Goal: Task Accomplishment & Management: Use online tool/utility

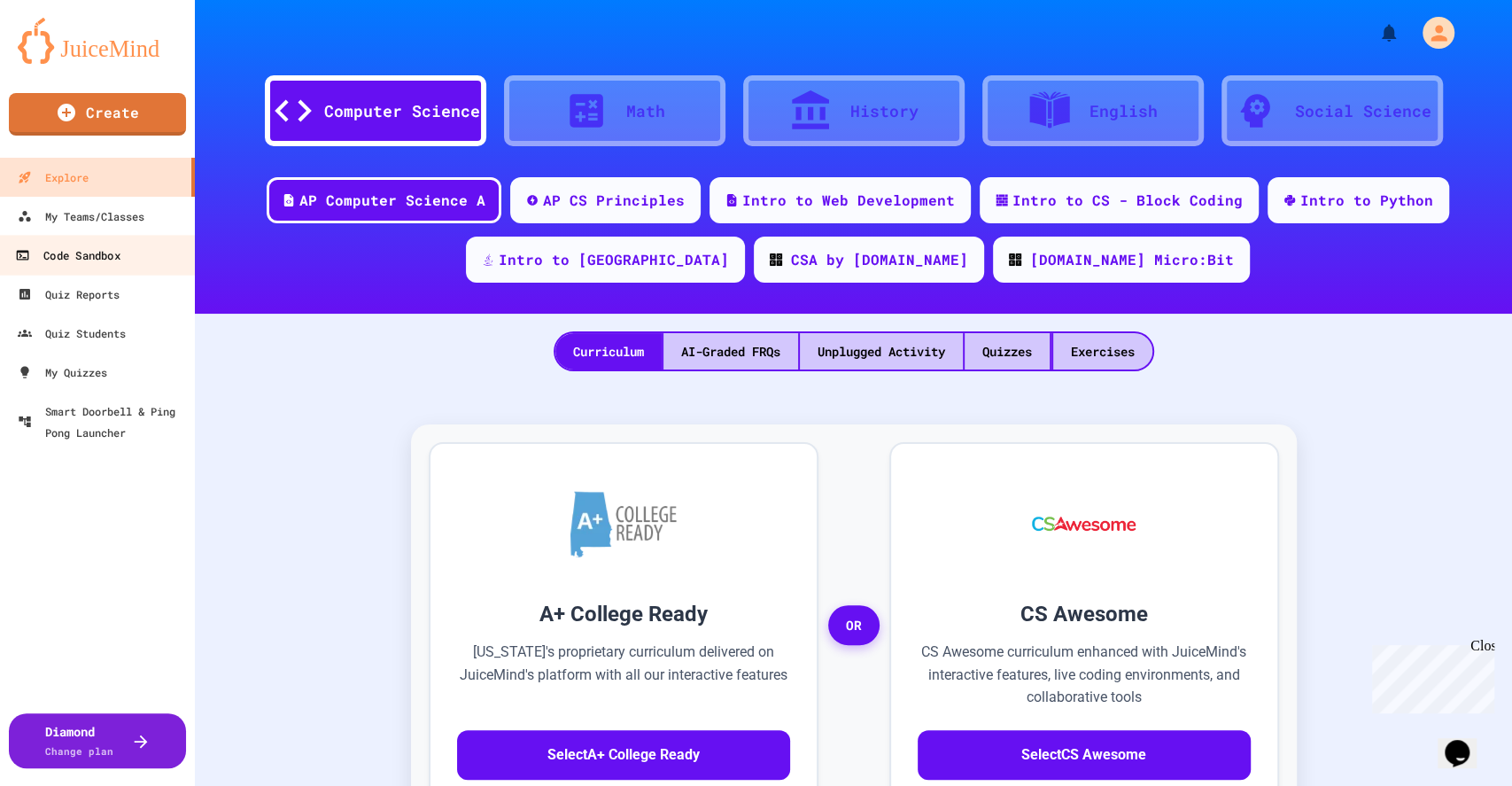
click at [101, 245] on div "Code Sandbox" at bounding box center [67, 255] width 105 height 22
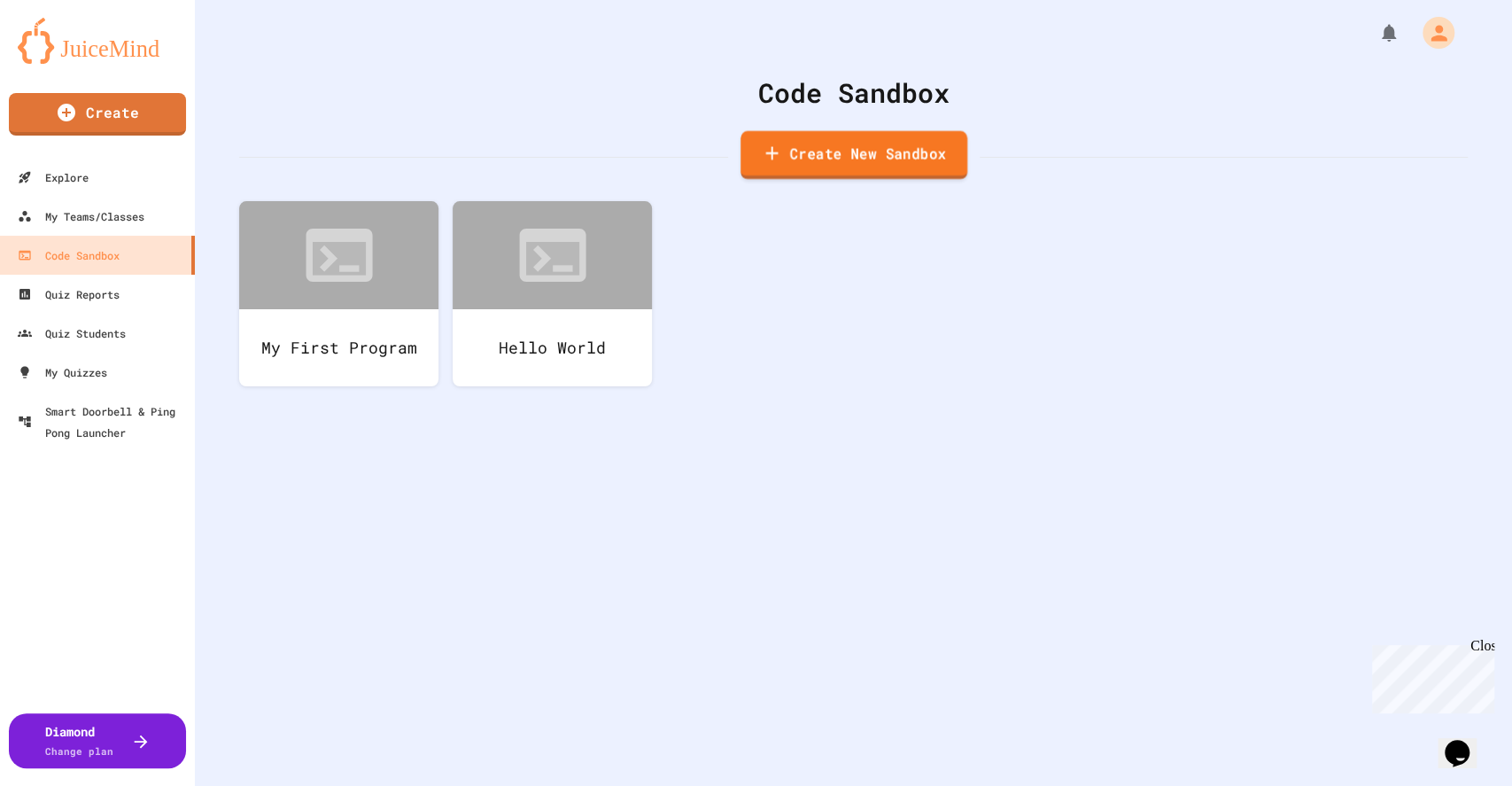
click at [797, 154] on link "Create New Sandbox" at bounding box center [853, 155] width 227 height 48
click at [1245, 379] on div "My First Program Hello World" at bounding box center [853, 308] width 1229 height 213
click at [1464, 740] on icon "Chat widget" at bounding box center [1456, 752] width 25 height 26
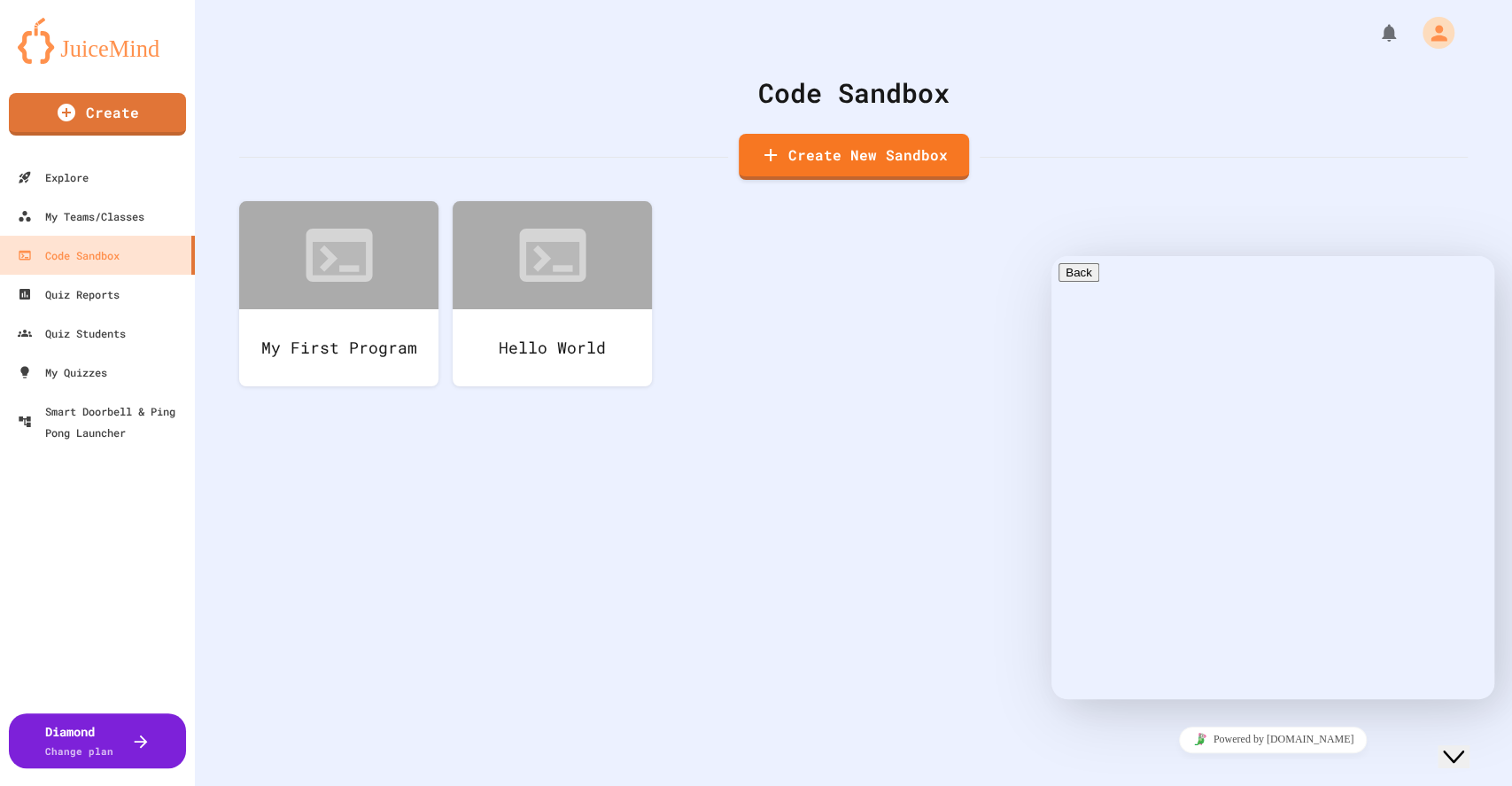
click at [1201, 770] on div "Chat now! We typically reply in a few minutes" at bounding box center [1272, 792] width 429 height 46
click at [1117, 761] on textarea at bounding box center [1127, 769] width 138 height 15
type textarea "**********"
click at [141, 124] on link "Create" at bounding box center [97, 112] width 175 height 45
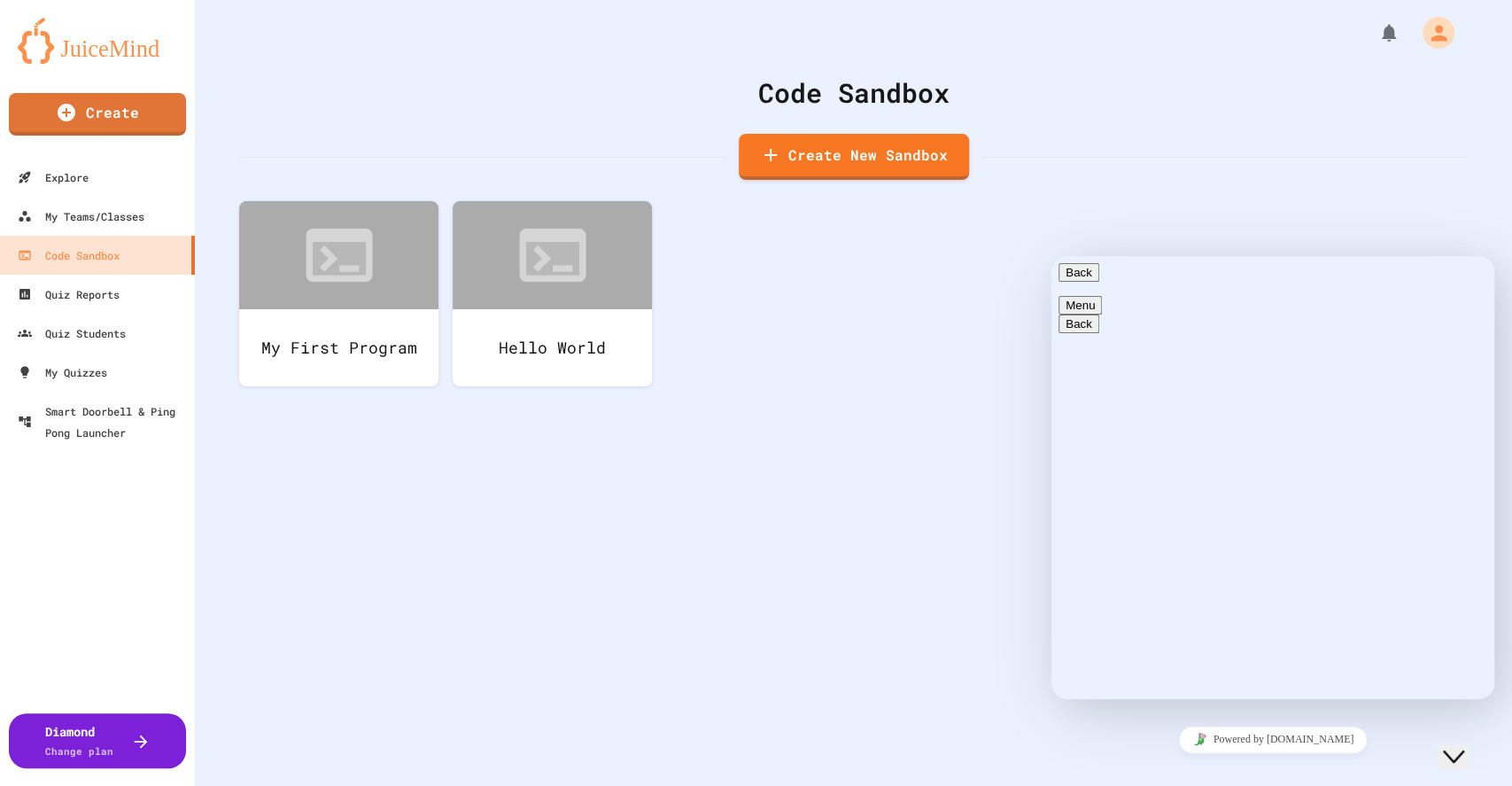
drag, startPoint x: 994, startPoint y: 406, endPoint x: 978, endPoint y: 205, distance: 201.6
click at [76, 179] on div "Explore" at bounding box center [52, 178] width 73 height 22
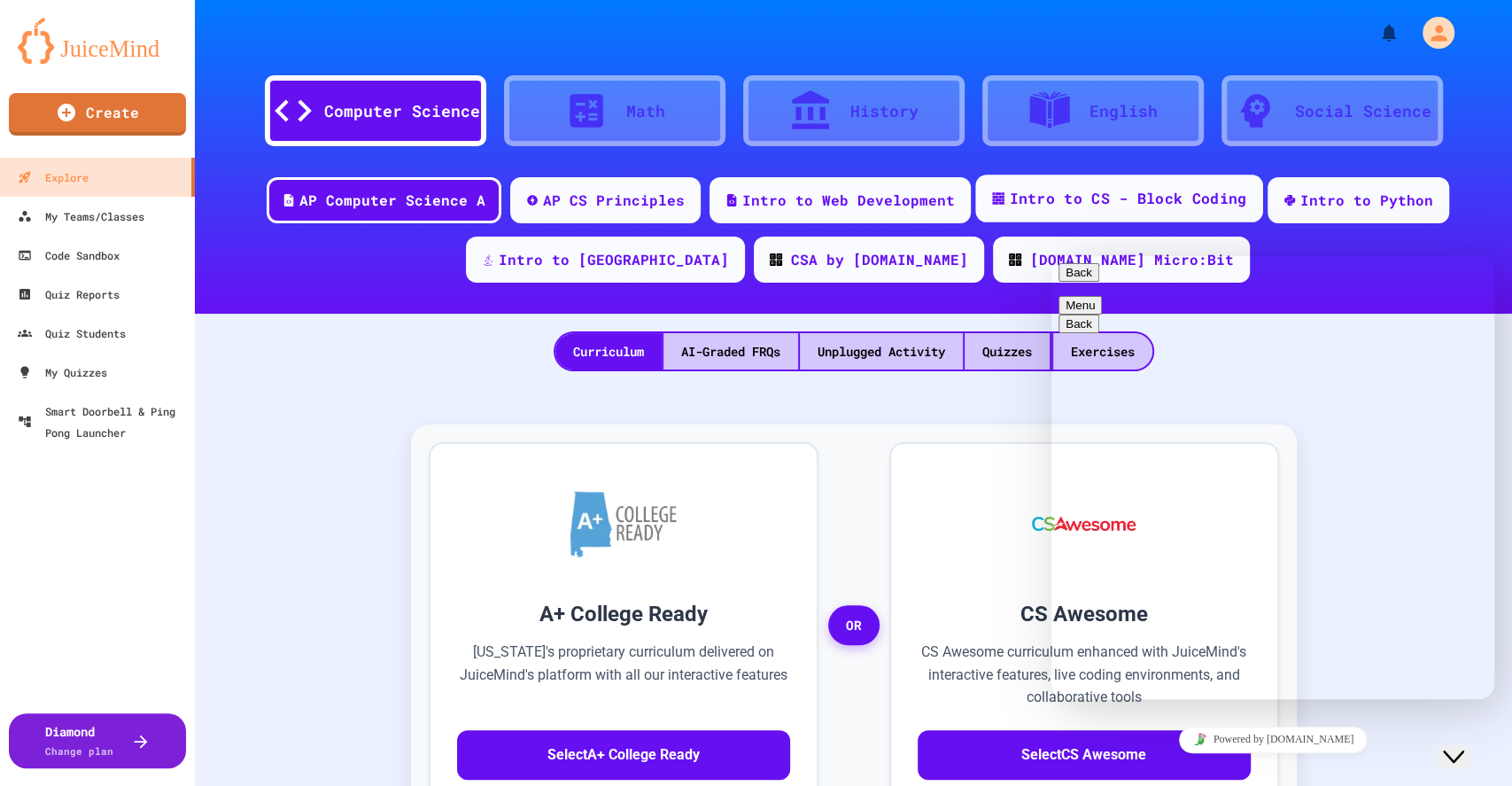
click at [1119, 195] on div "Intro to CS - Block Coding" at bounding box center [1128, 199] width 238 height 22
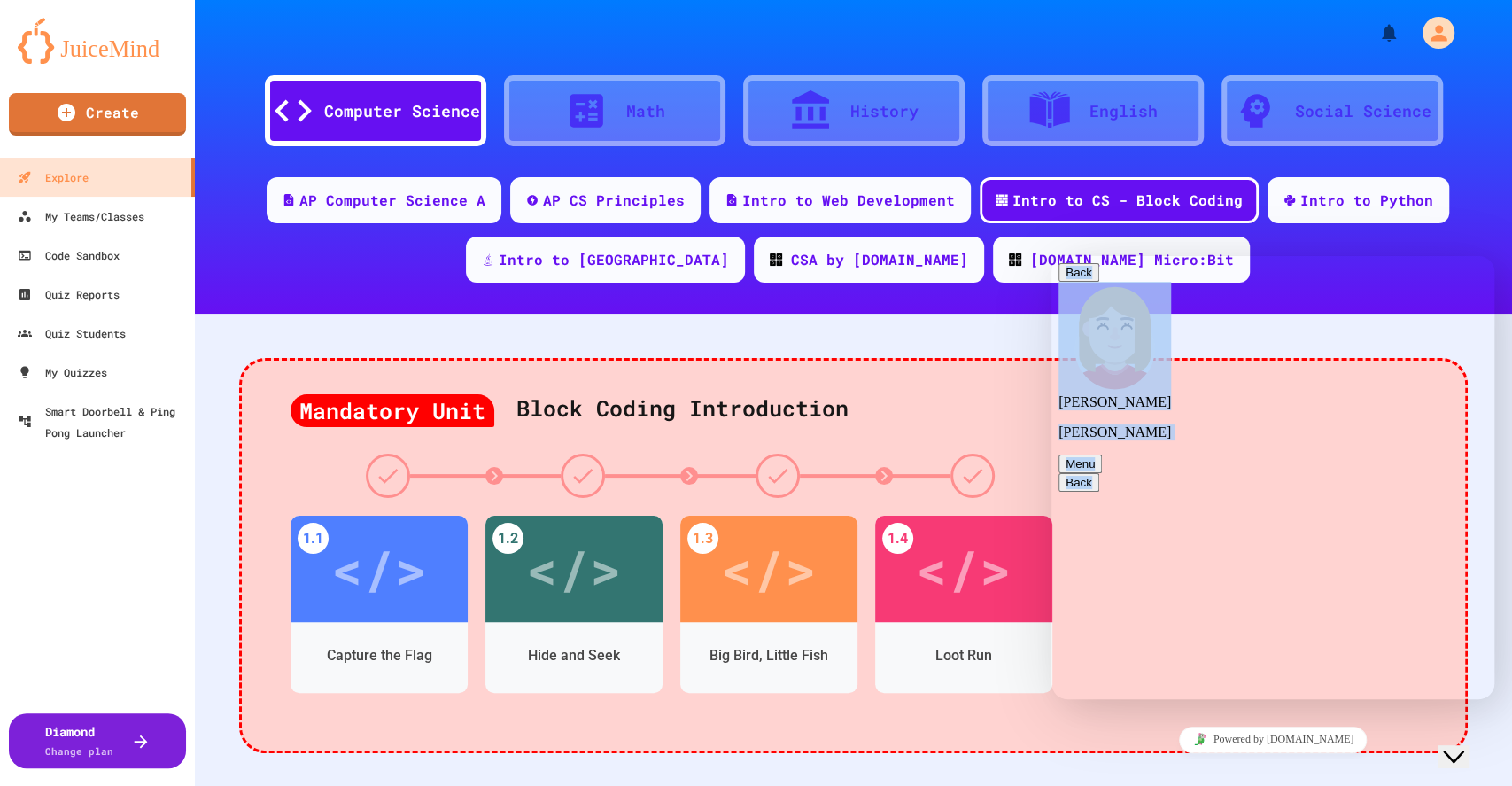
drag, startPoint x: 1249, startPoint y: 292, endPoint x: 1020, endPoint y: 260, distance: 231.2
click at [1051, 260] on html "Back [PERSON_NAME] [PERSON_NAME] Menu Back Rate this chat Upload File Insert em…" at bounding box center [1272, 477] width 443 height 443
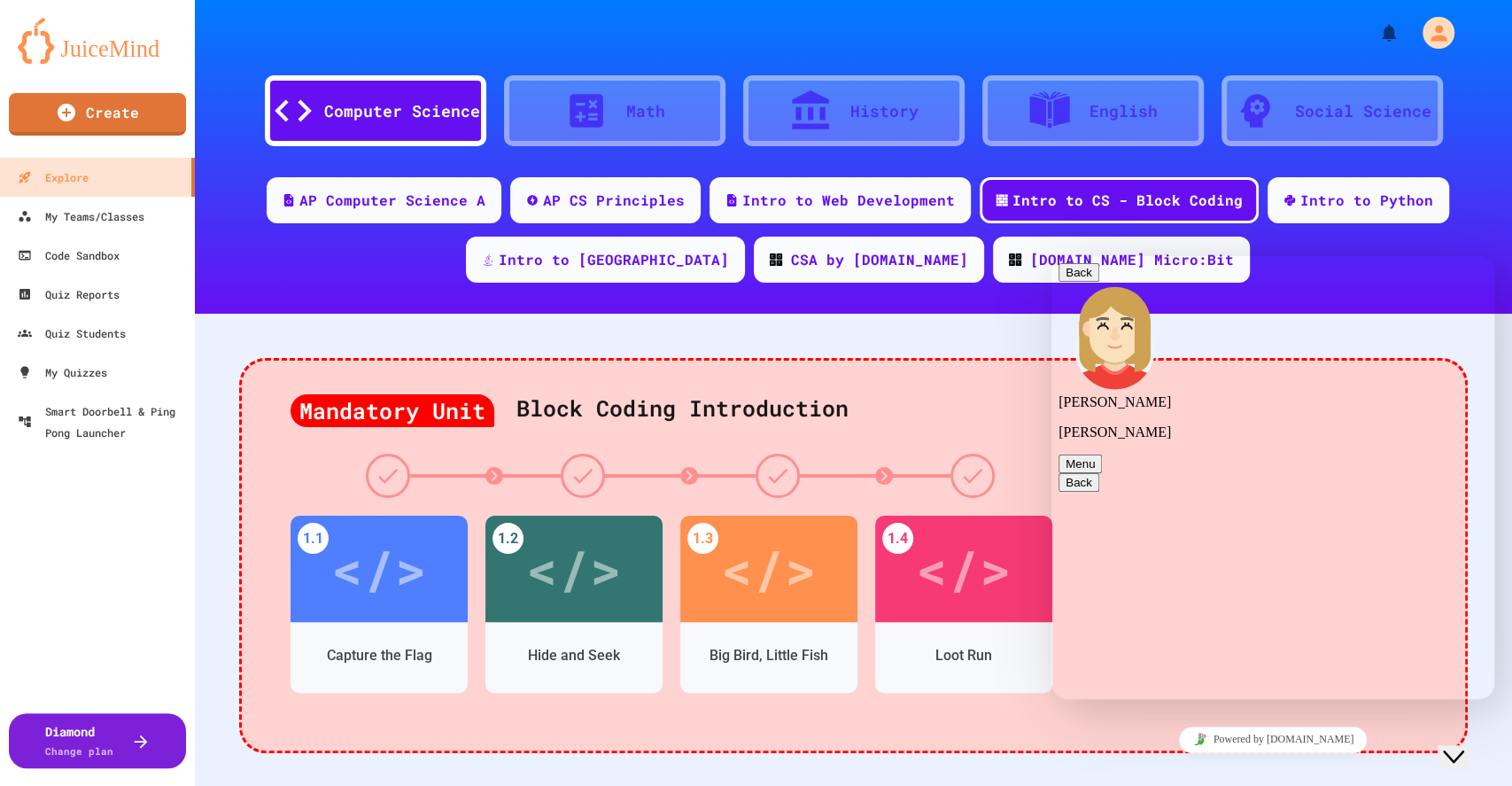
type textarea "**********"
click at [74, 244] on div "Code Sandbox" at bounding box center [67, 255] width 105 height 22
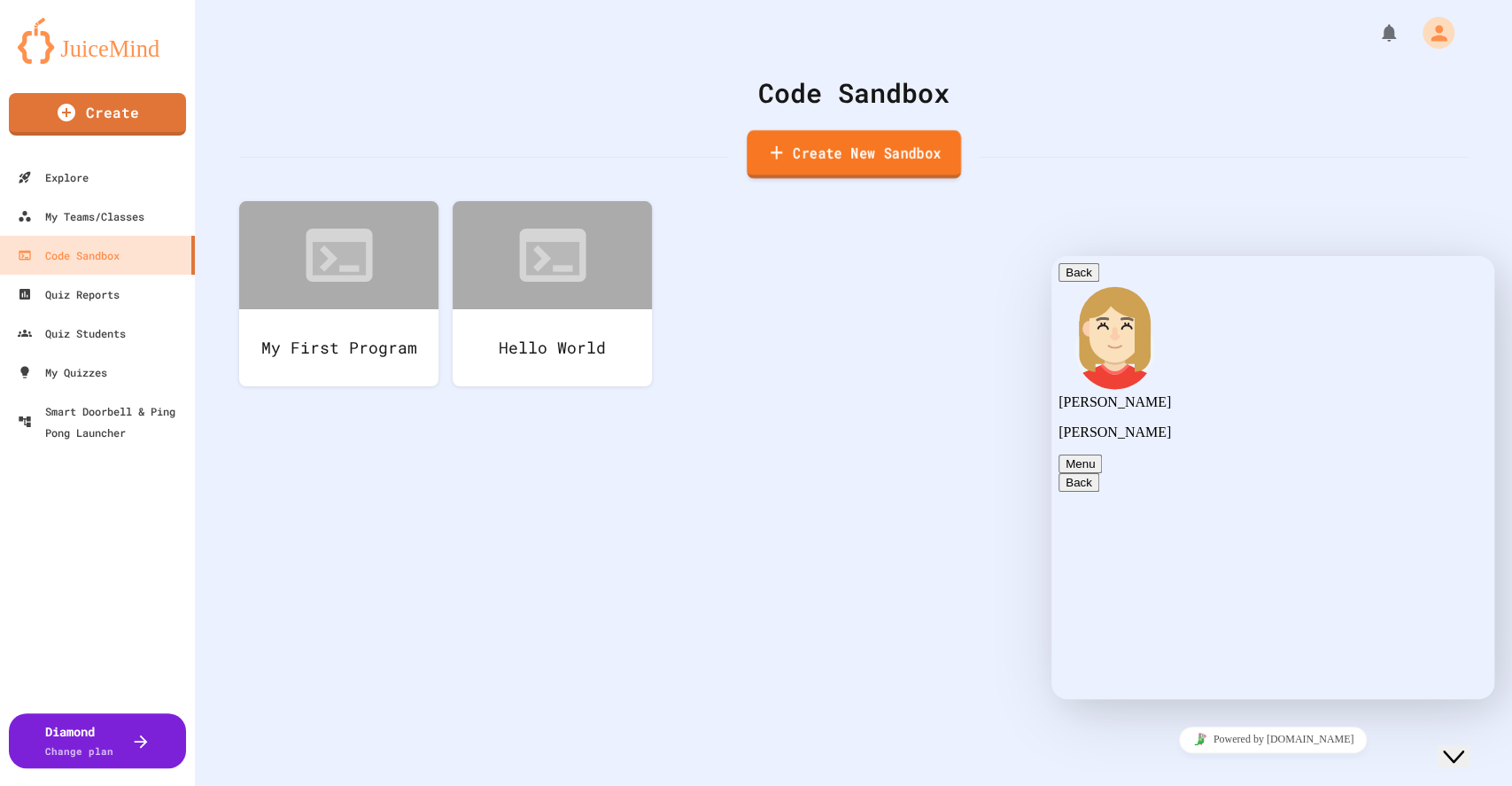
click at [888, 156] on link "Create New Sandbox" at bounding box center [853, 154] width 214 height 48
type input "**********"
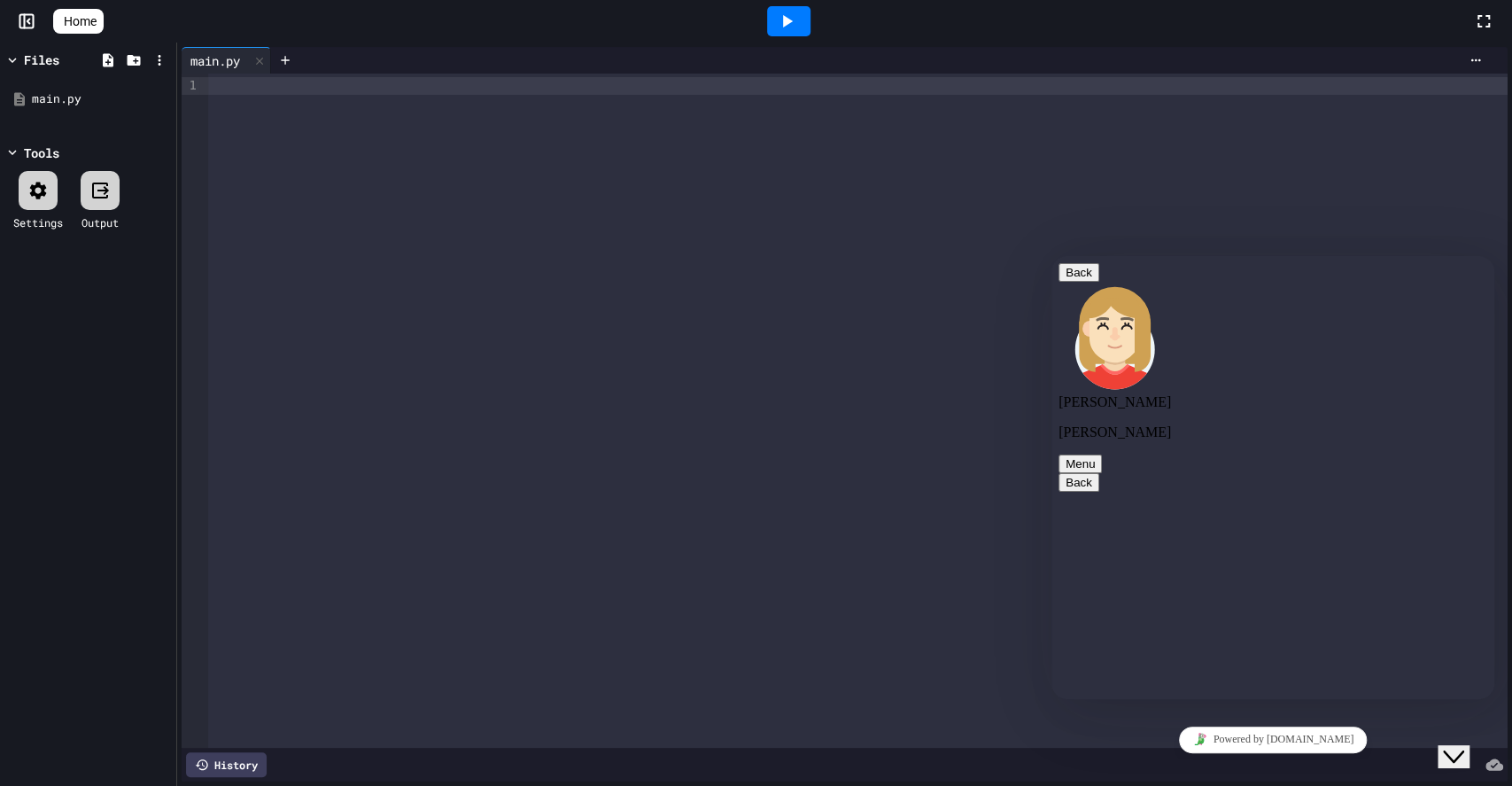
click at [1453, 67] on div at bounding box center [881, 60] width 1219 height 26
click at [1469, 54] on icon at bounding box center [1476, 60] width 15 height 15
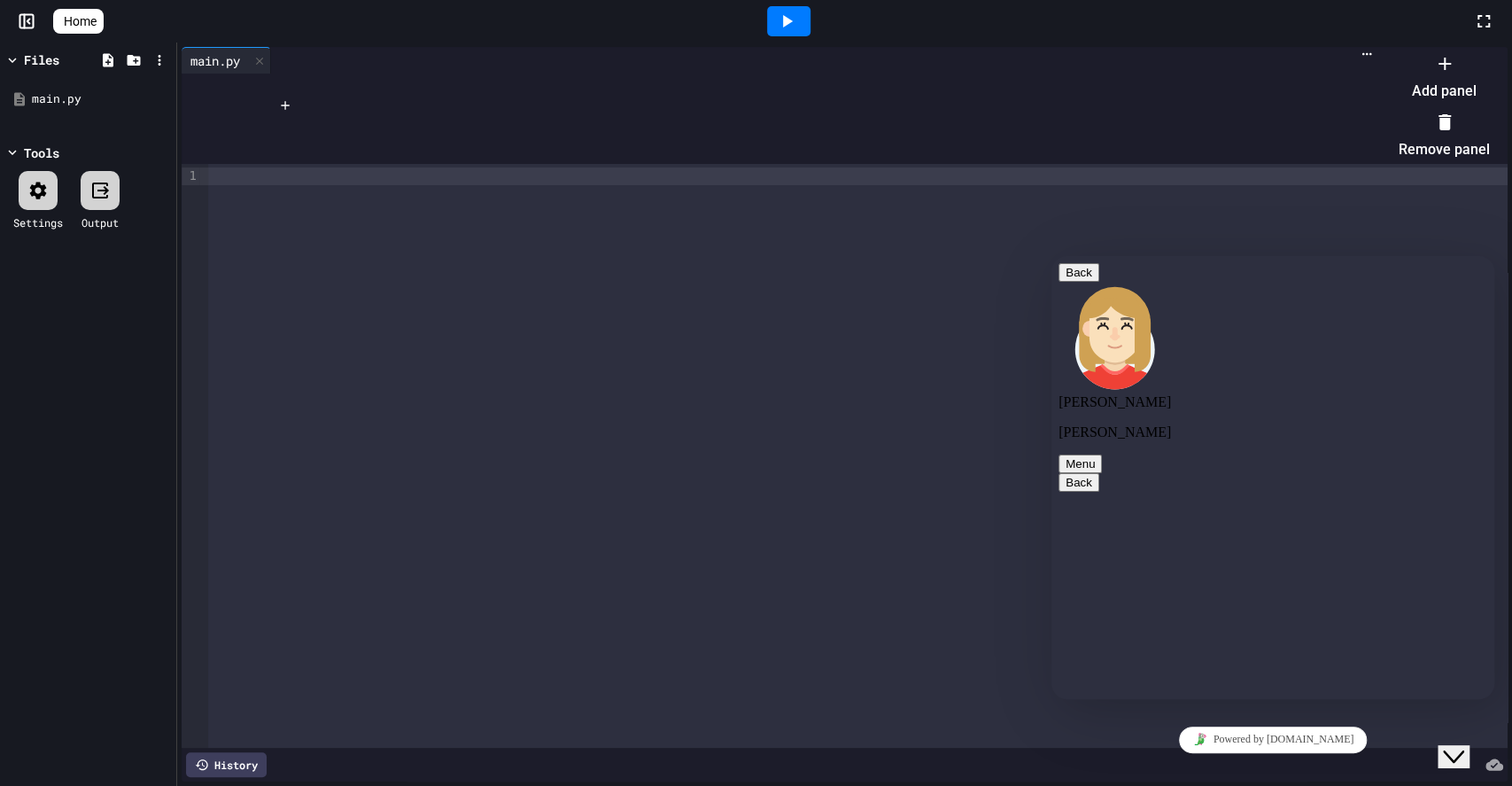
click at [1477, 48] on div at bounding box center [1435, 48] width 109 height 0
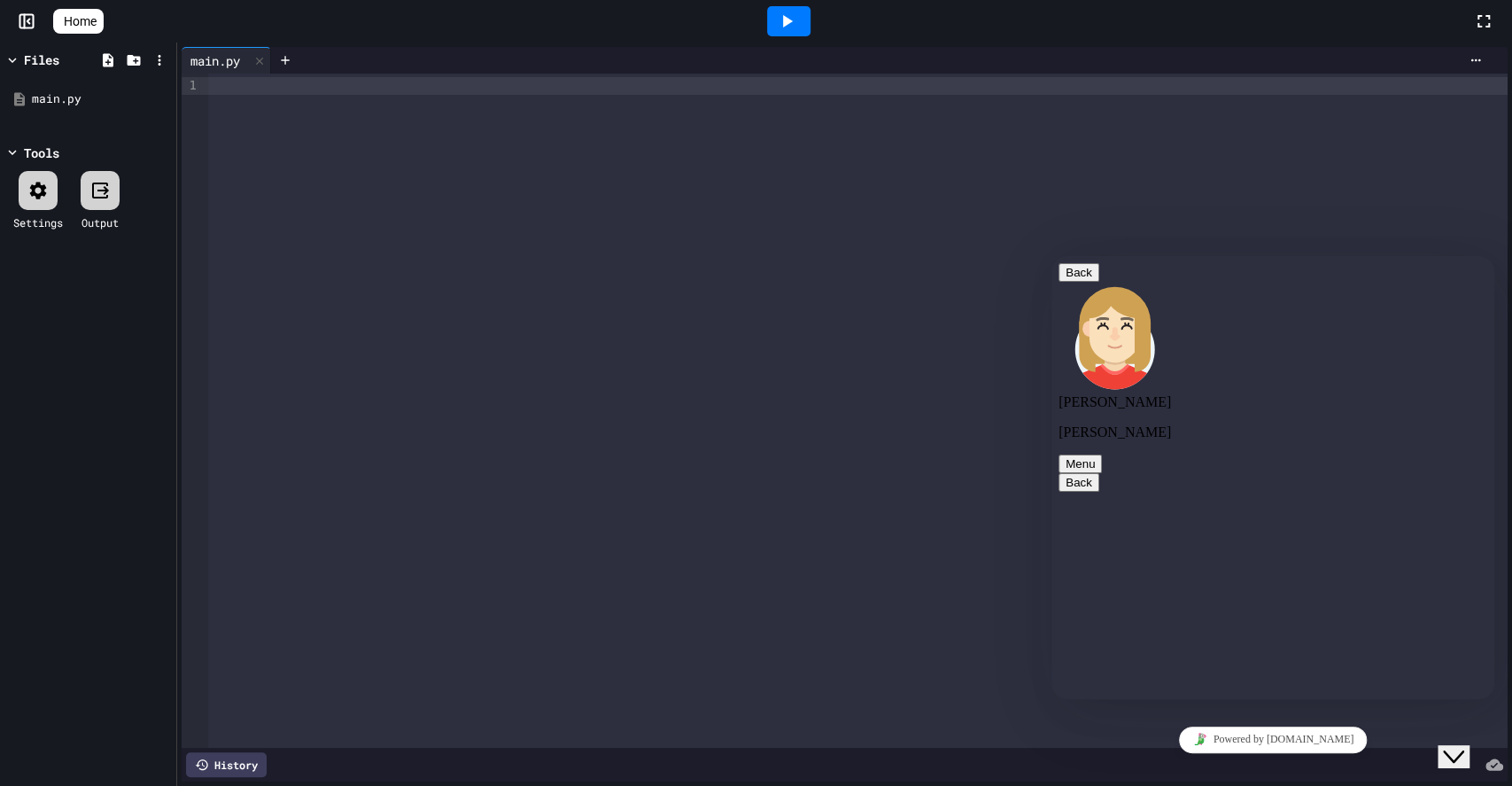
click at [1477, 19] on icon at bounding box center [1483, 21] width 21 height 21
click at [81, 184] on div "Settings Output" at bounding box center [88, 200] width 168 height 77
click at [105, 195] on icon at bounding box center [99, 189] width 21 height 21
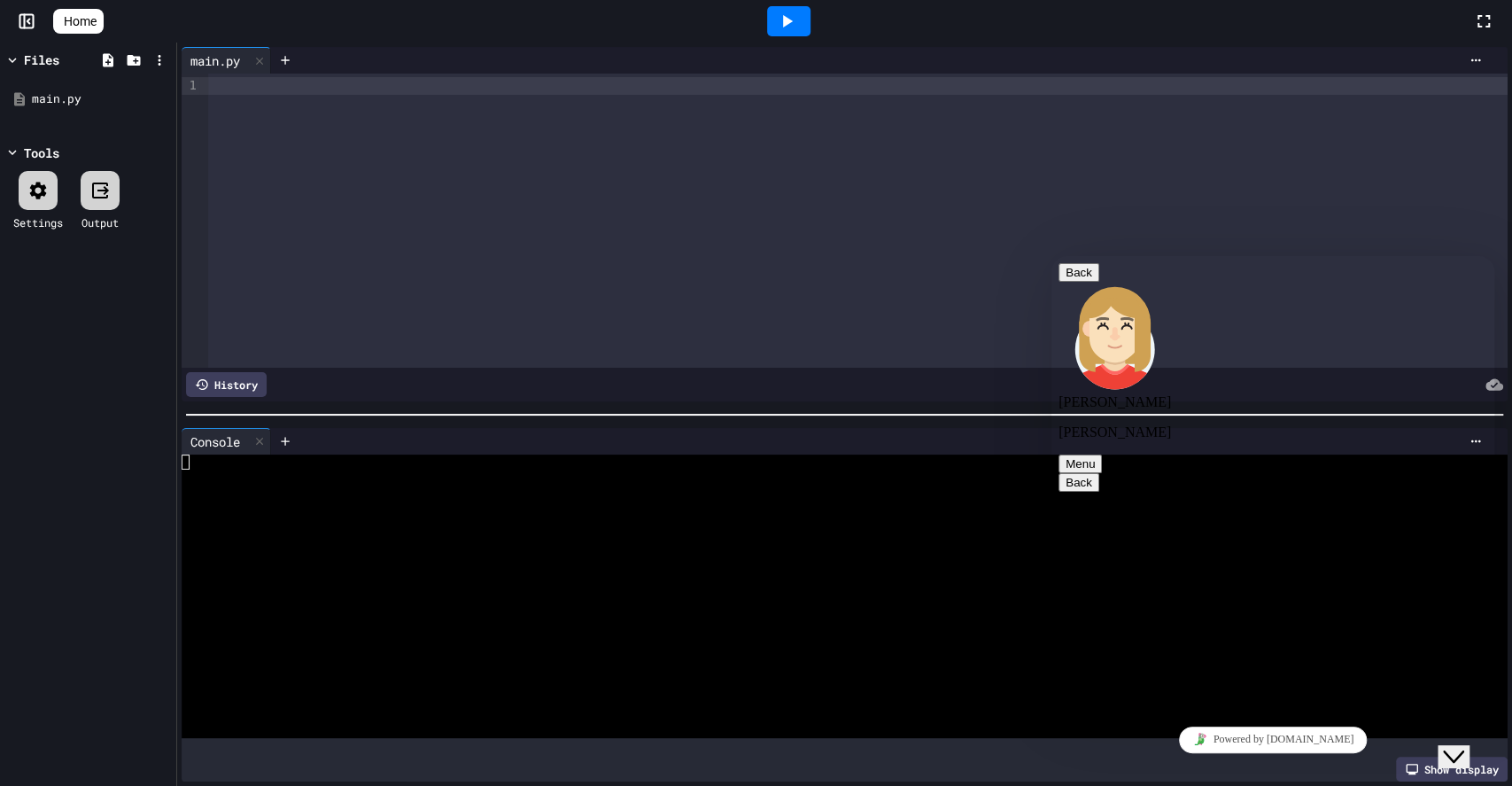
click at [41, 189] on icon at bounding box center [37, 189] width 21 height 21
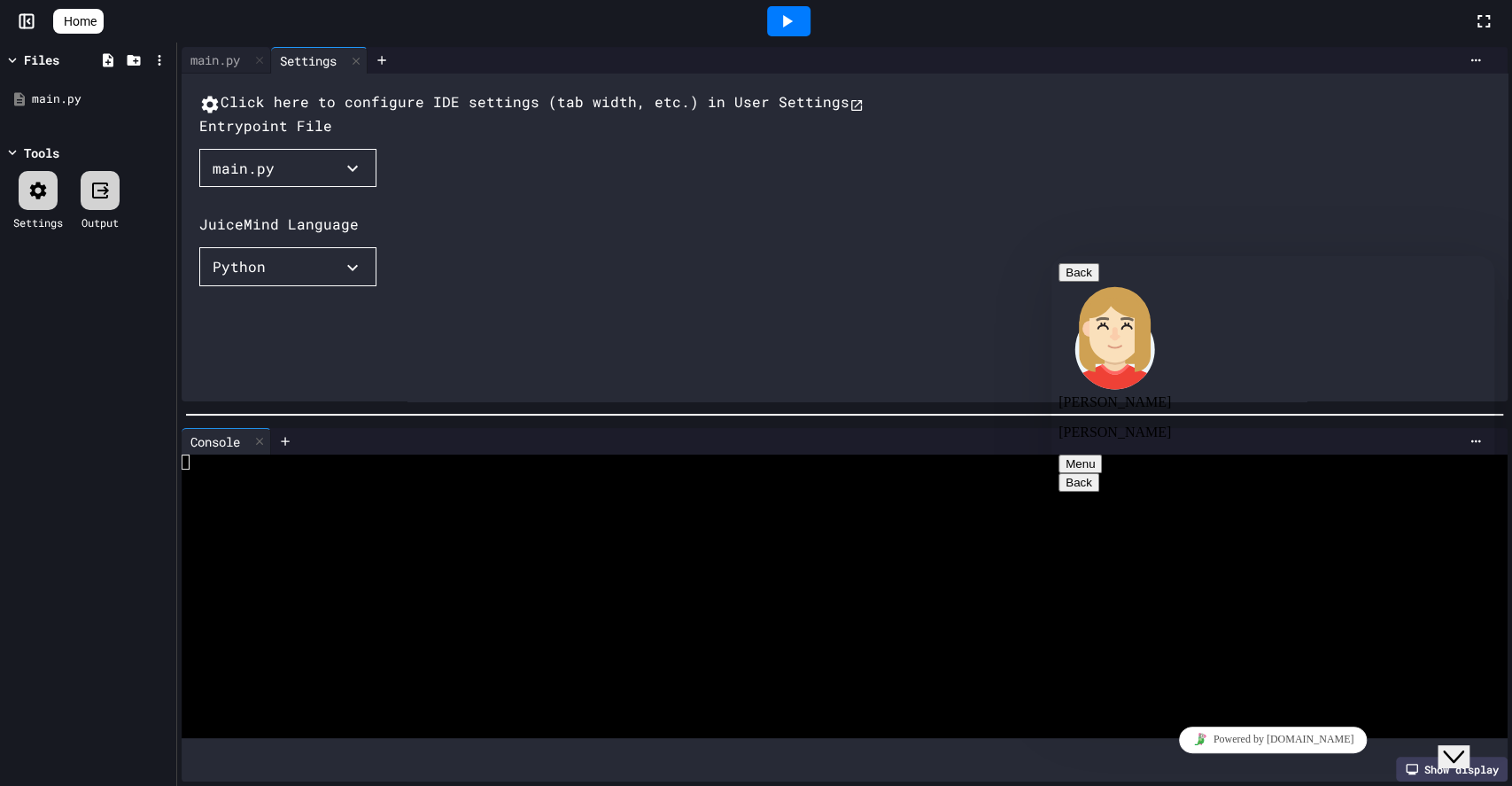
click at [308, 286] on button "Python" at bounding box center [288, 266] width 178 height 39
click at [282, 740] on li "Block Coding - Python" at bounding box center [327, 753] width 220 height 28
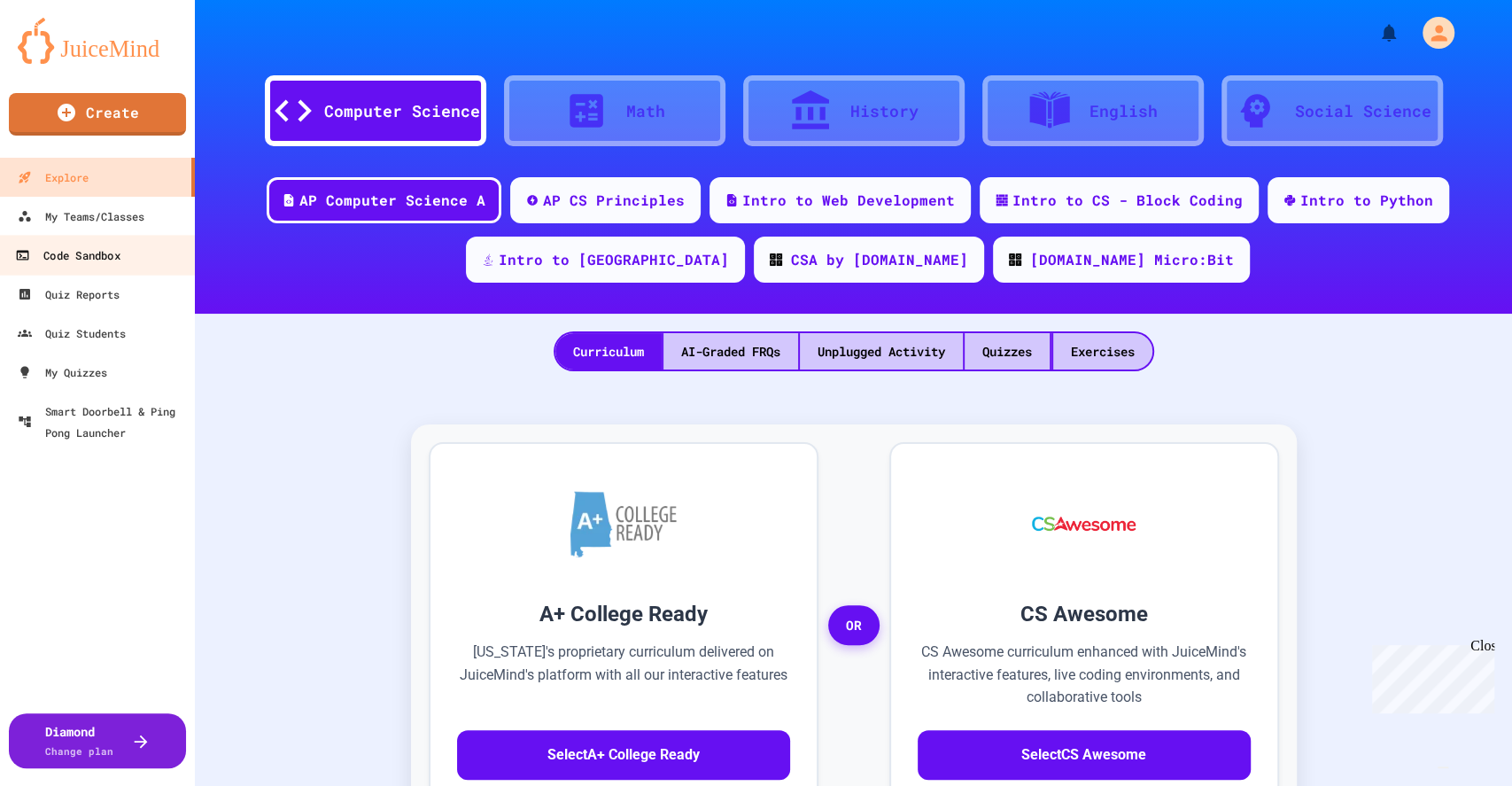
click at [81, 244] on div "Code Sandbox" at bounding box center [67, 255] width 105 height 22
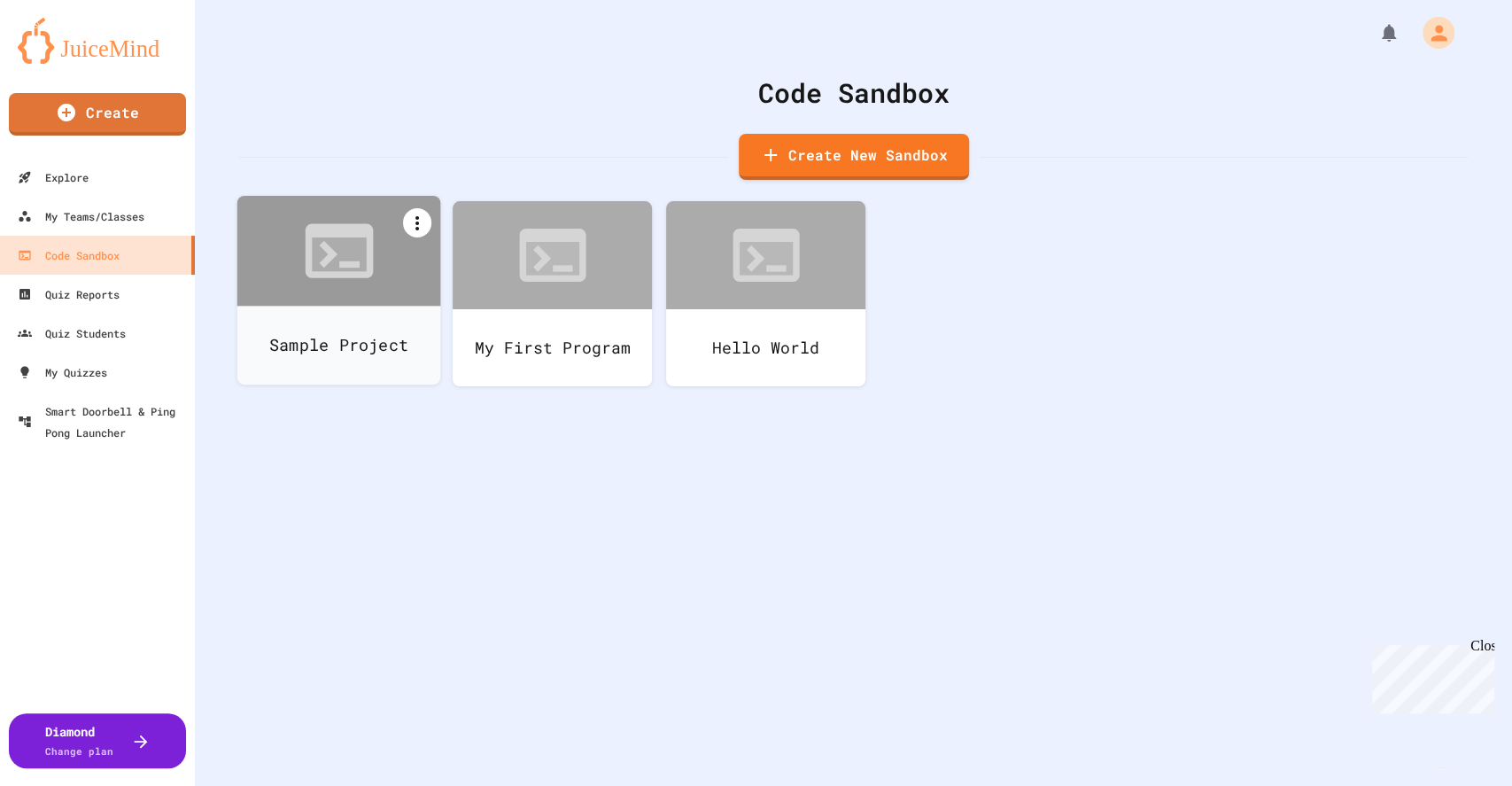
click at [418, 227] on icon at bounding box center [416, 222] width 21 height 21
click at [438, 446] on li "Delete" at bounding box center [347, 475] width 181 height 56
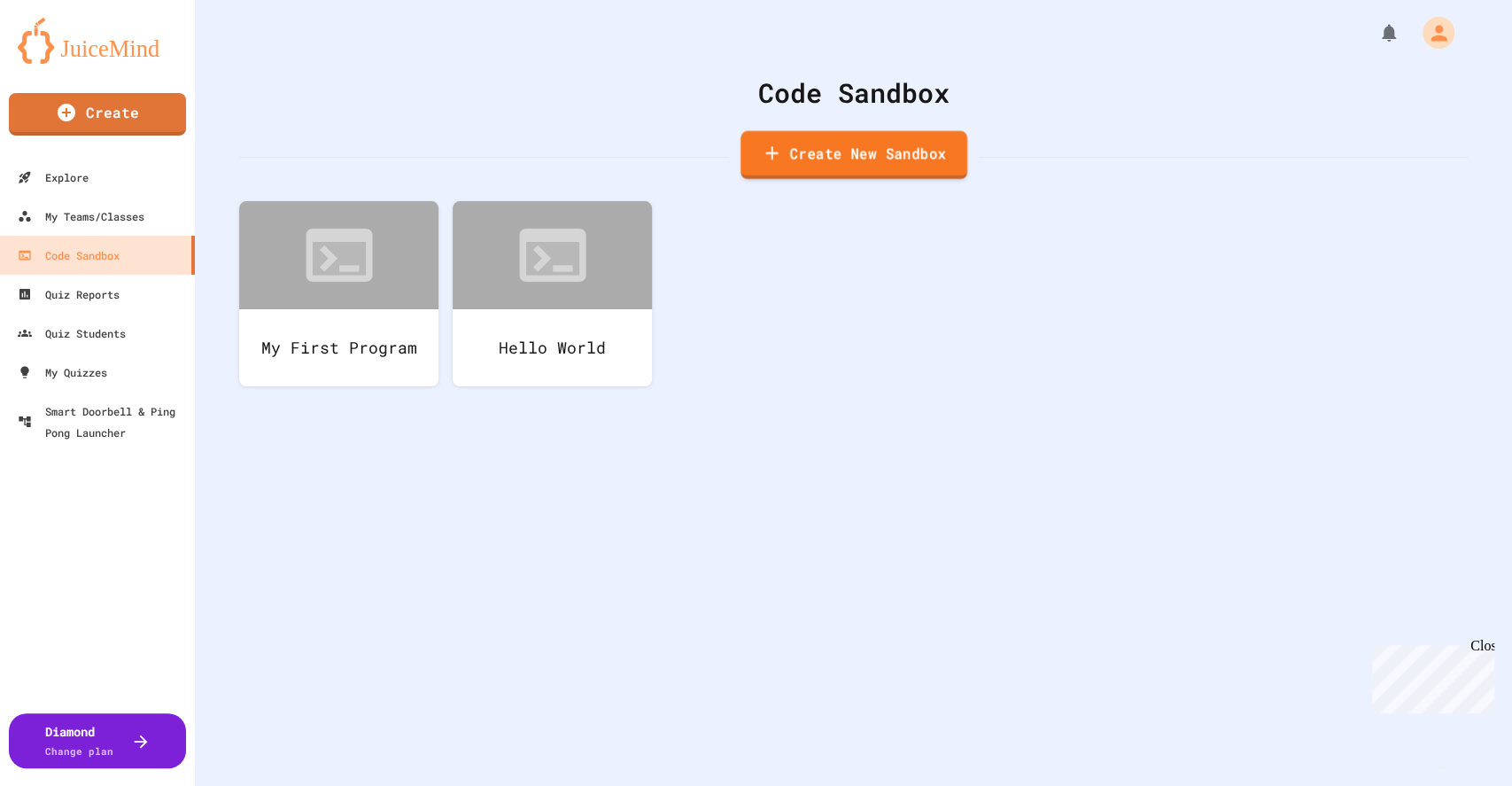
click at [815, 153] on link "Create New Sandbox" at bounding box center [853, 155] width 227 height 48
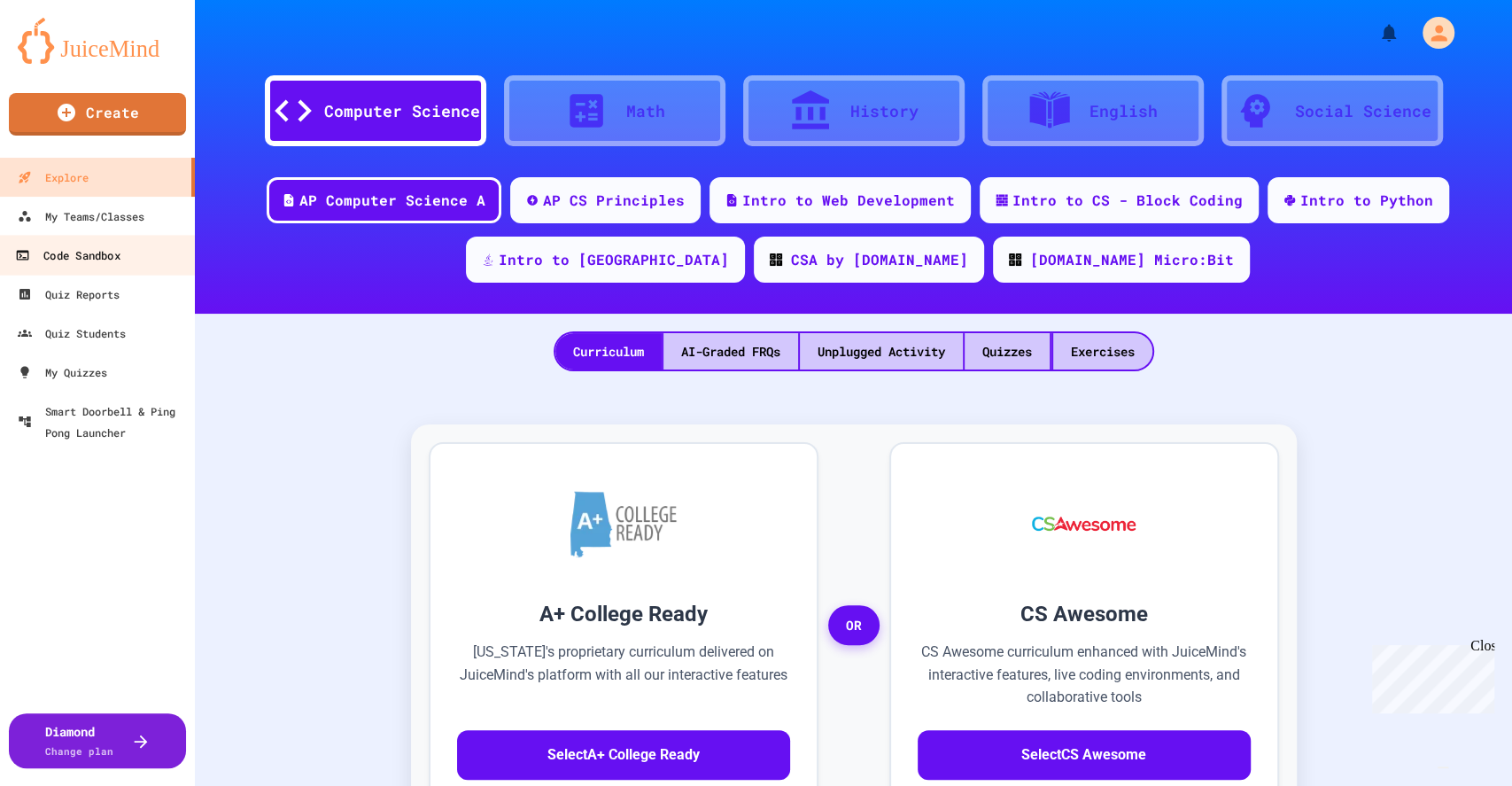
click at [76, 257] on div "Code Sandbox" at bounding box center [67, 255] width 105 height 22
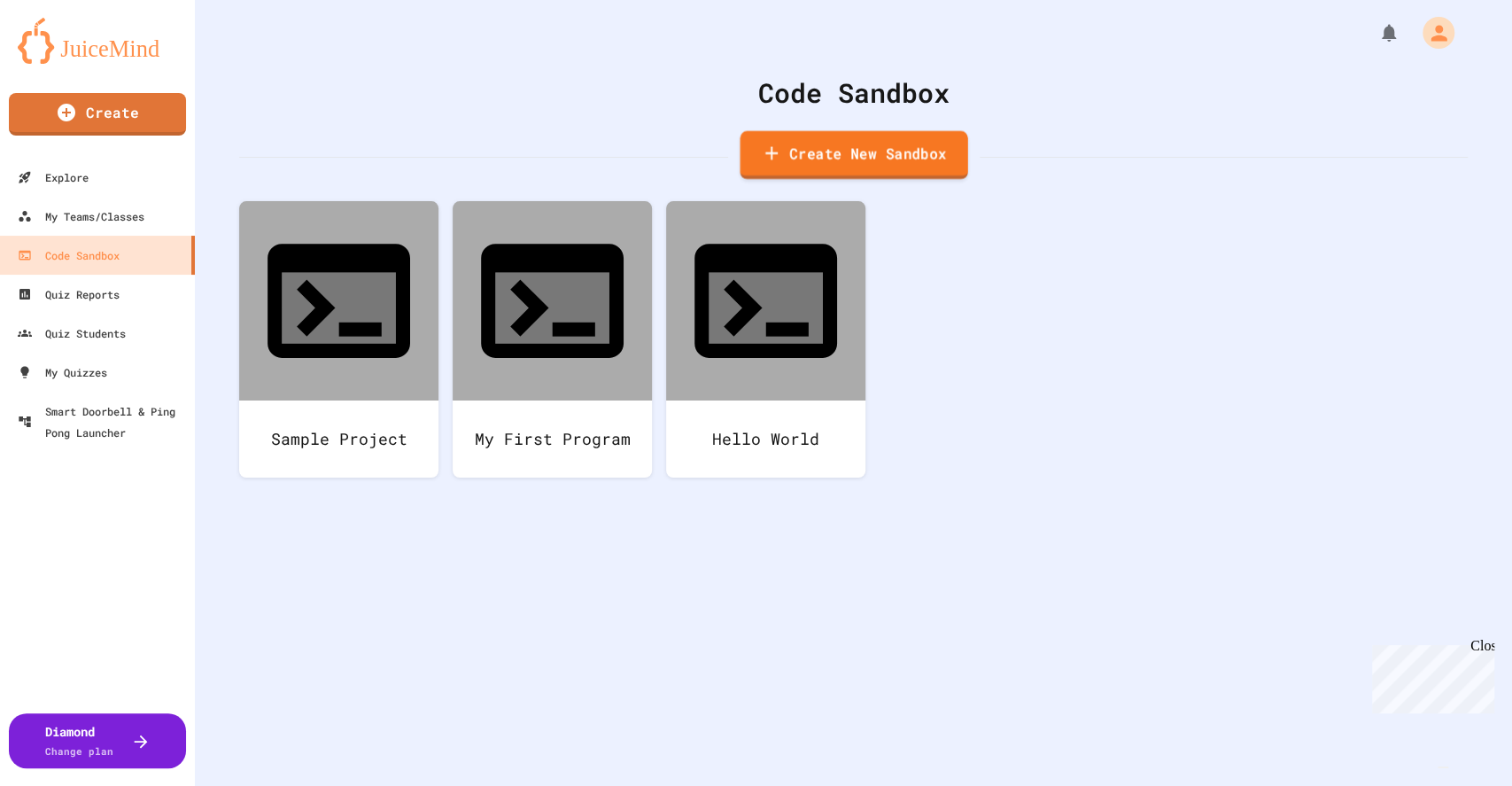
click at [792, 153] on link "Create New Sandbox" at bounding box center [853, 155] width 228 height 48
drag, startPoint x: 621, startPoint y: 219, endPoint x: 111, endPoint y: 214, distance: 510.0
type input "**********"
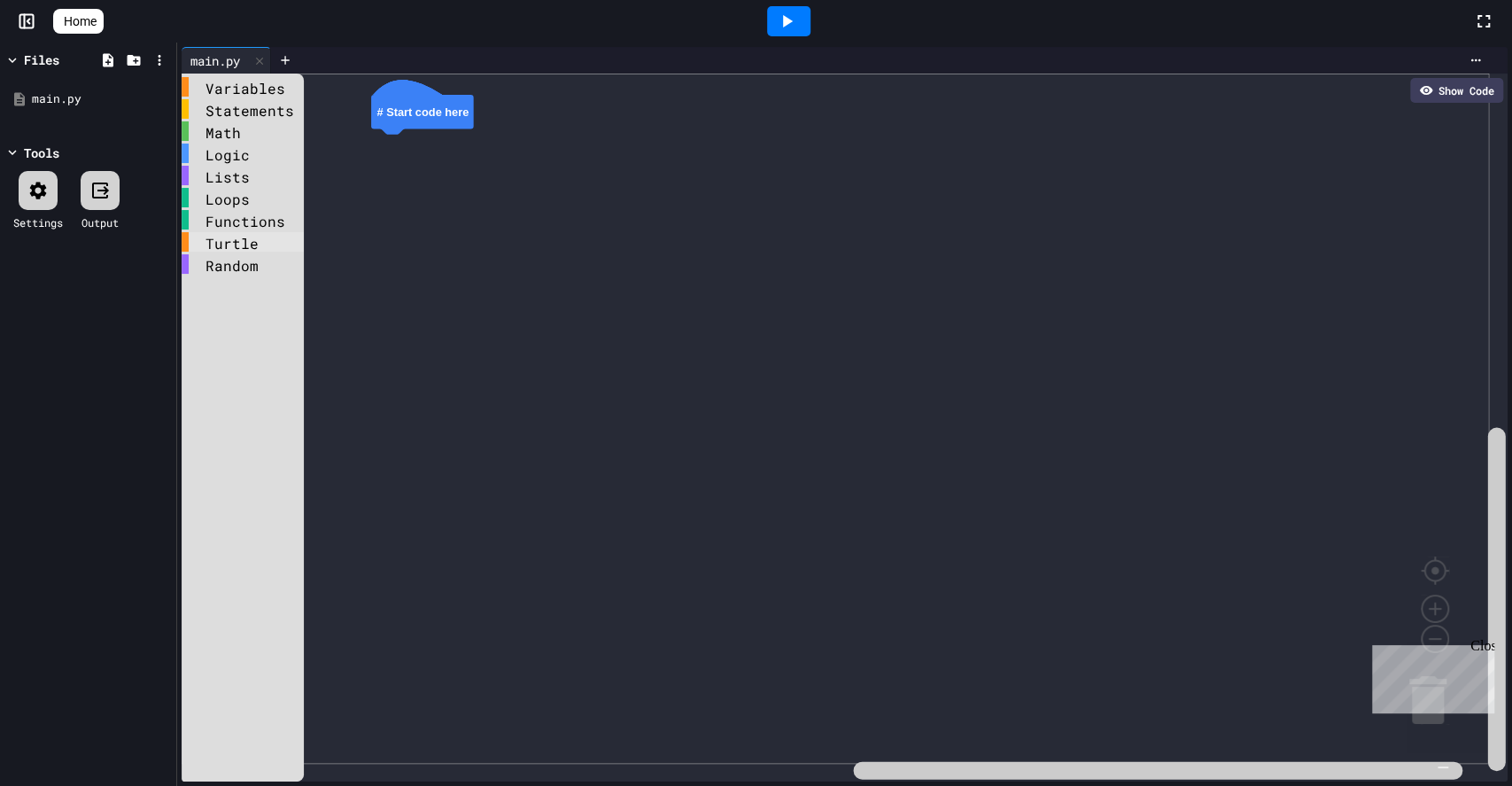
click at [220, 242] on div "Turtle" at bounding box center [242, 241] width 122 height 19
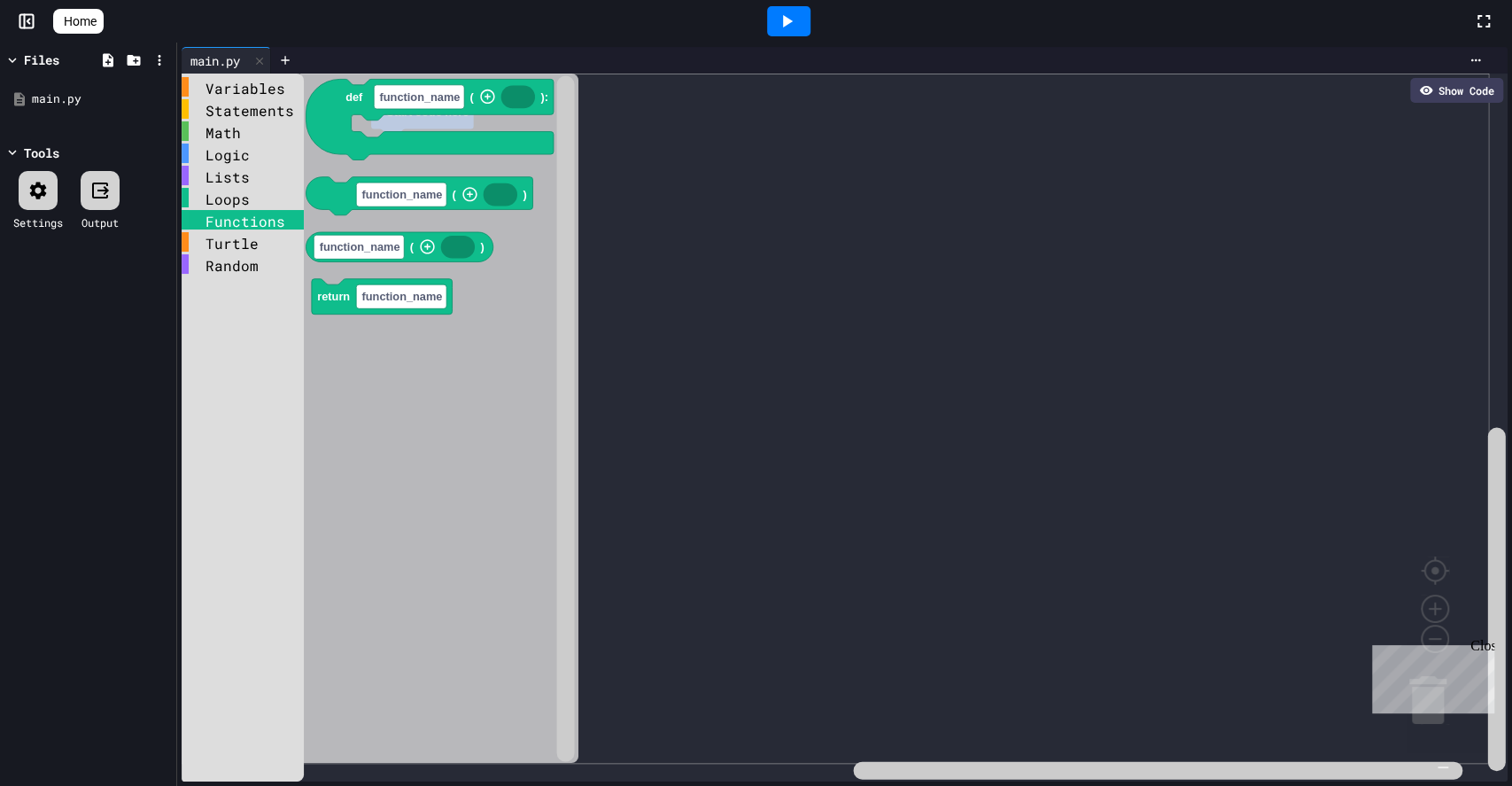
click at [222, 225] on div "Functions" at bounding box center [242, 219] width 122 height 19
click at [223, 208] on div "Loops" at bounding box center [242, 199] width 122 height 22
click at [224, 202] on div "Loops" at bounding box center [242, 197] width 122 height 19
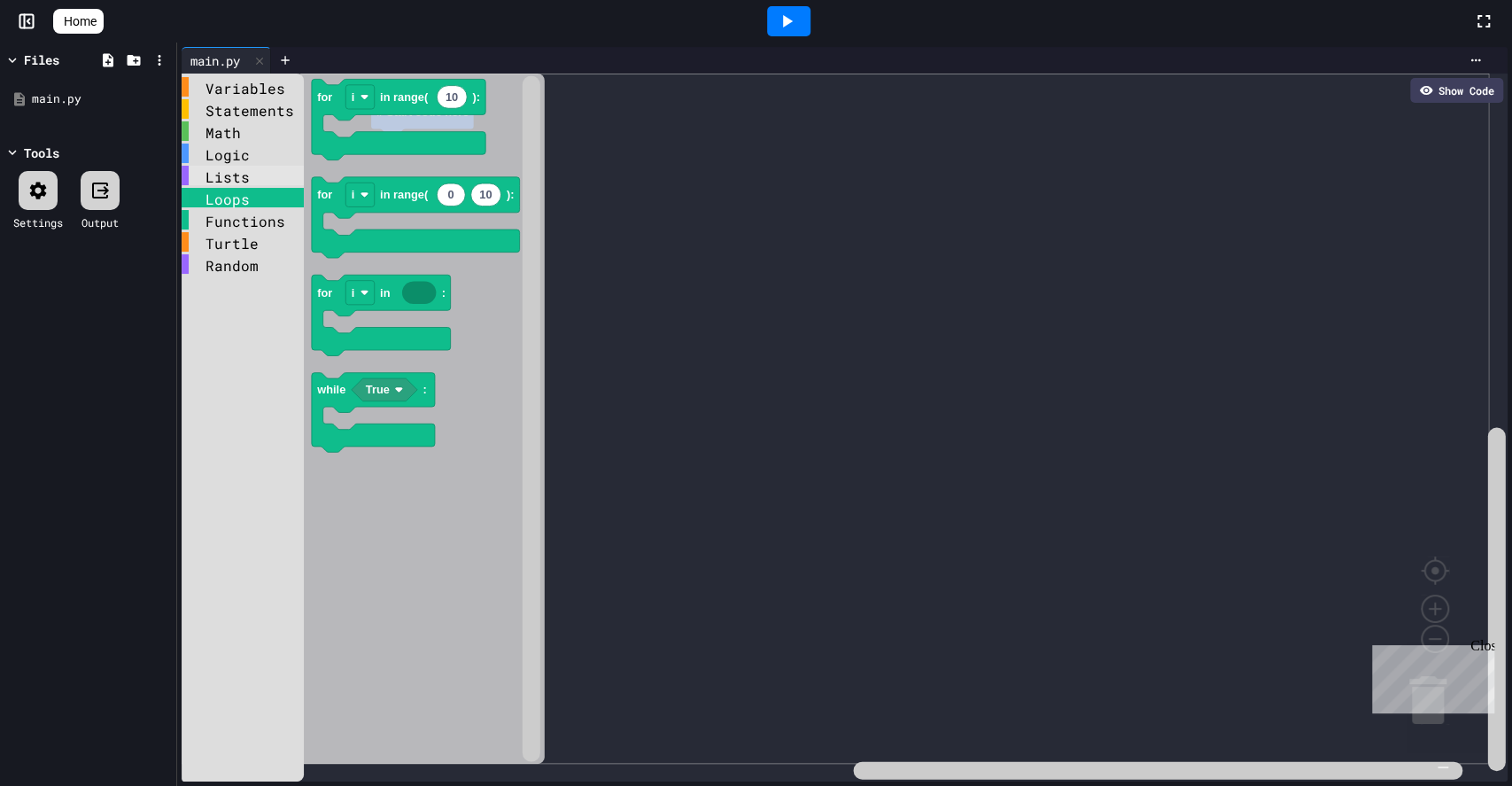
click at [225, 178] on div "Lists" at bounding box center [242, 175] width 122 height 19
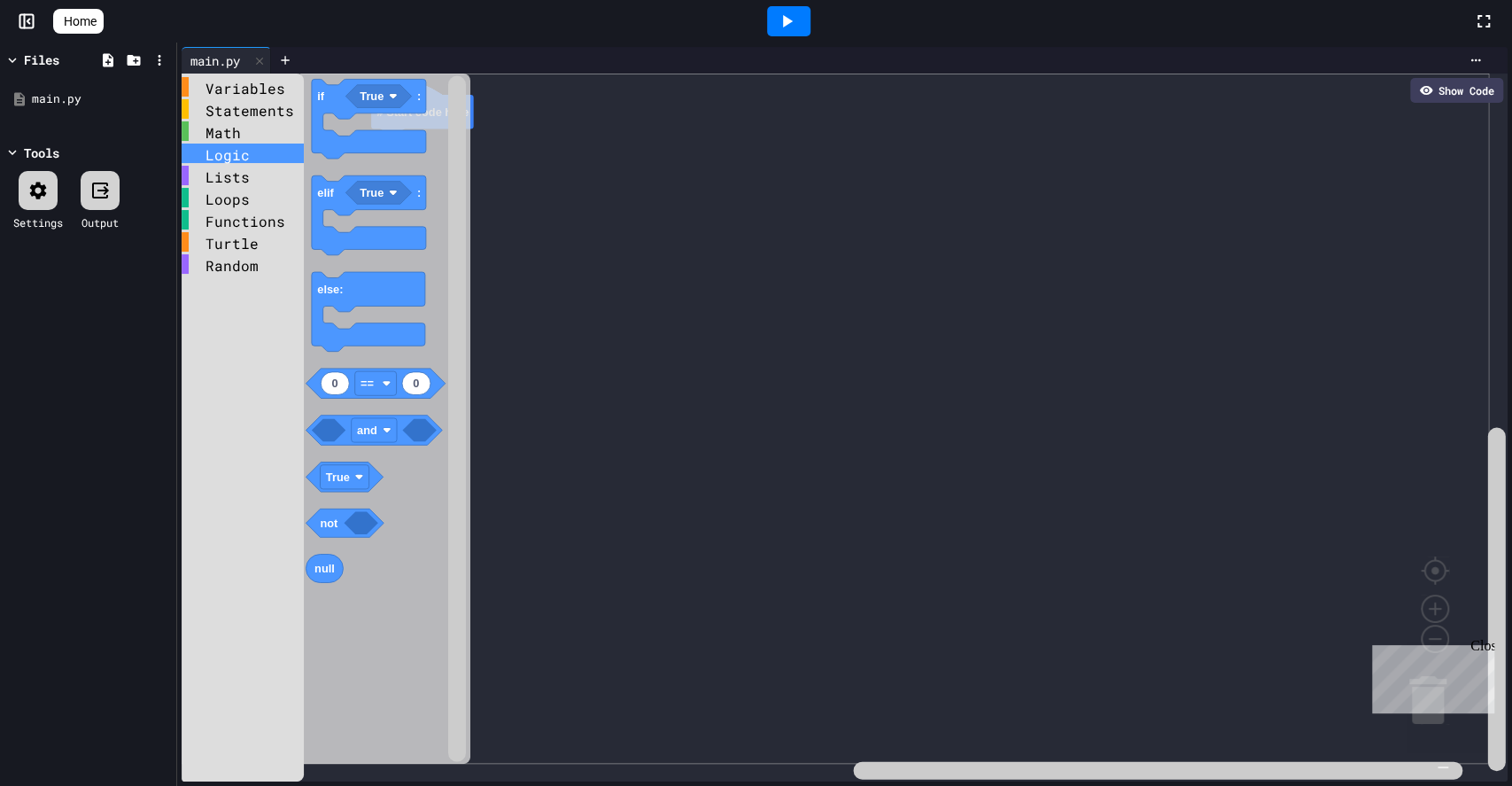
click at [221, 153] on div "Logic" at bounding box center [242, 153] width 122 height 19
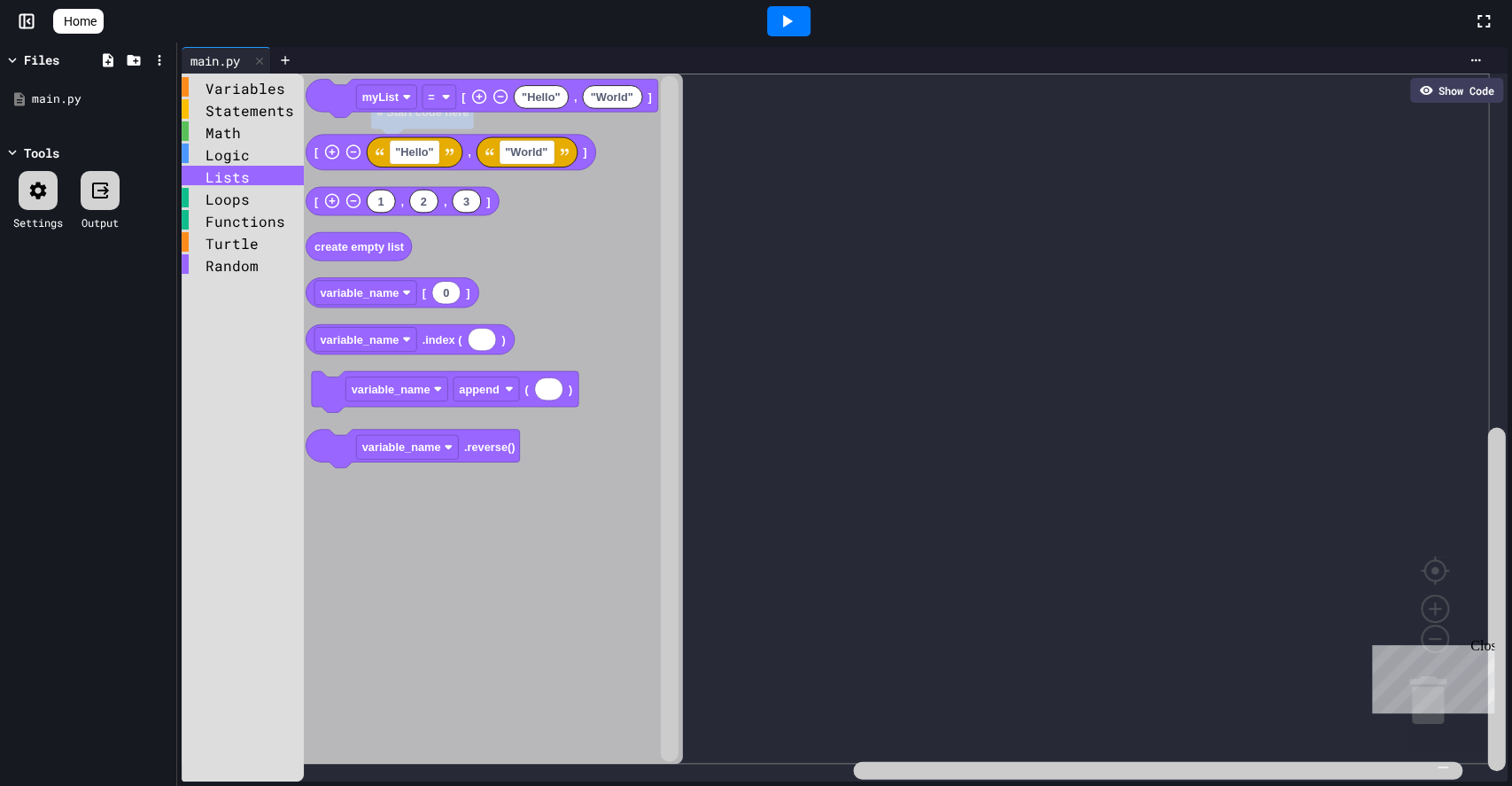
click at [220, 178] on div "Lists" at bounding box center [242, 175] width 122 height 19
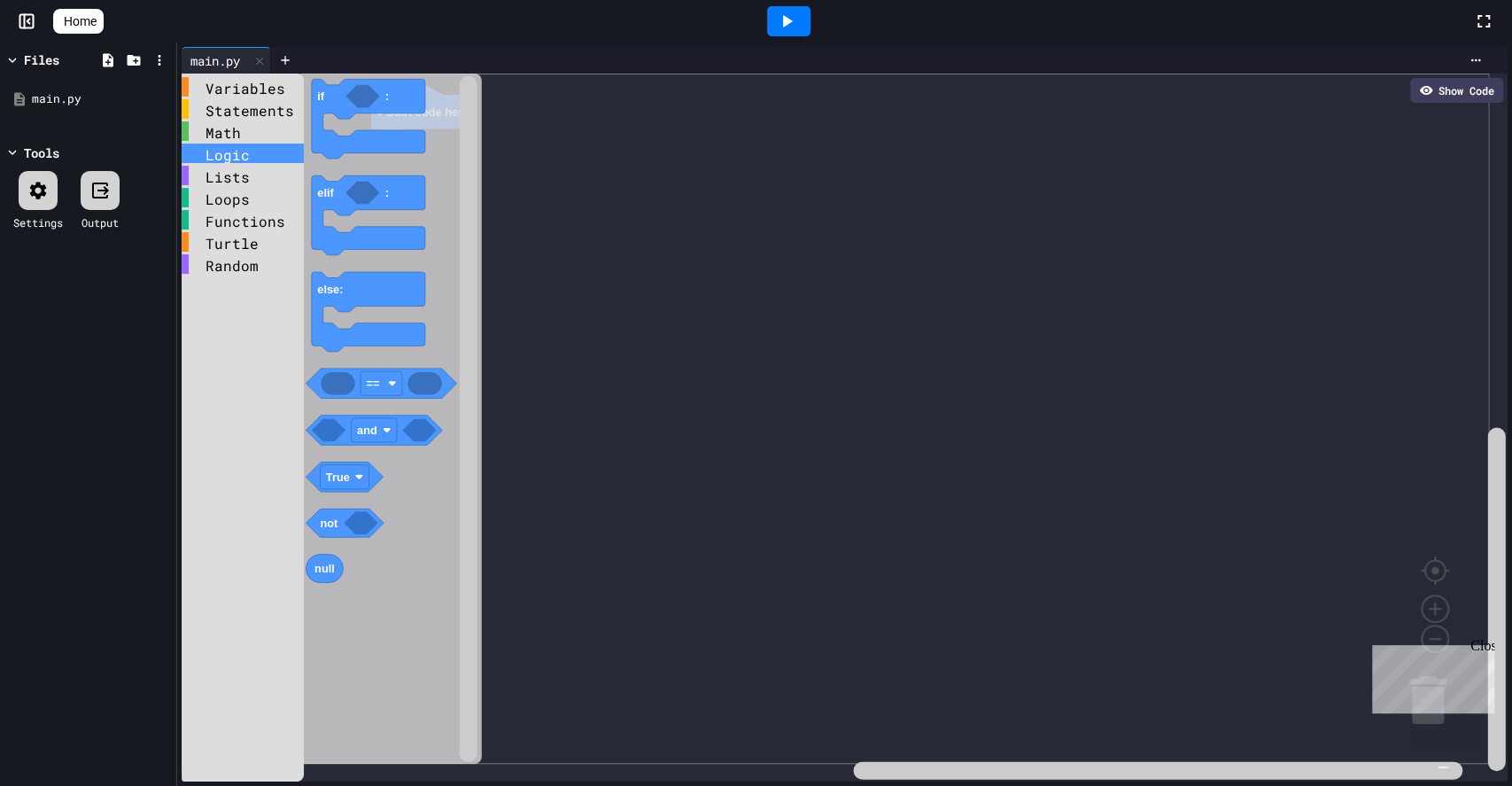
click at [228, 157] on div "Logic" at bounding box center [242, 153] width 122 height 19
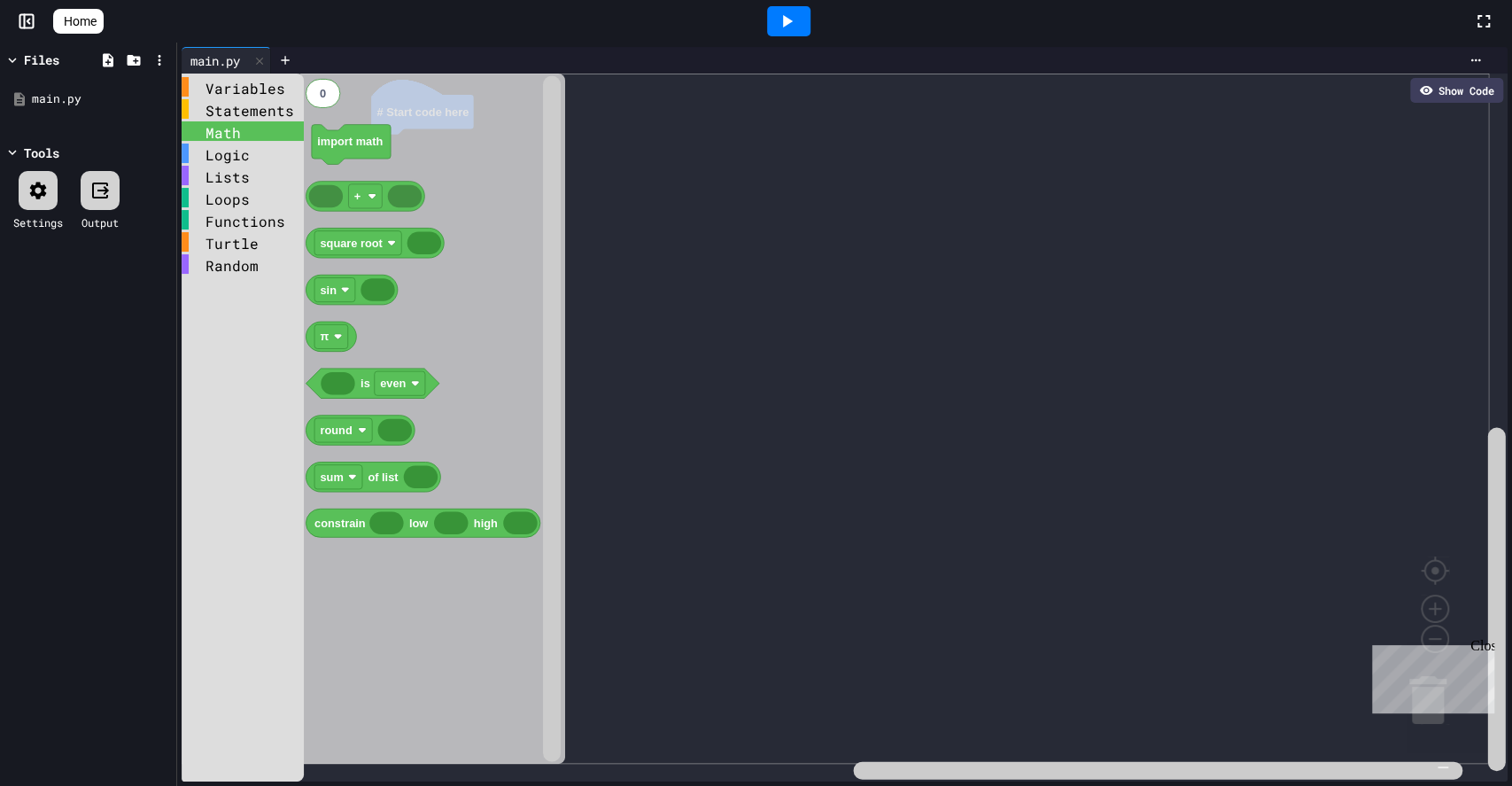
click at [227, 135] on div "Math" at bounding box center [242, 130] width 122 height 19
click at [227, 114] on div "Statements" at bounding box center [242, 108] width 122 height 19
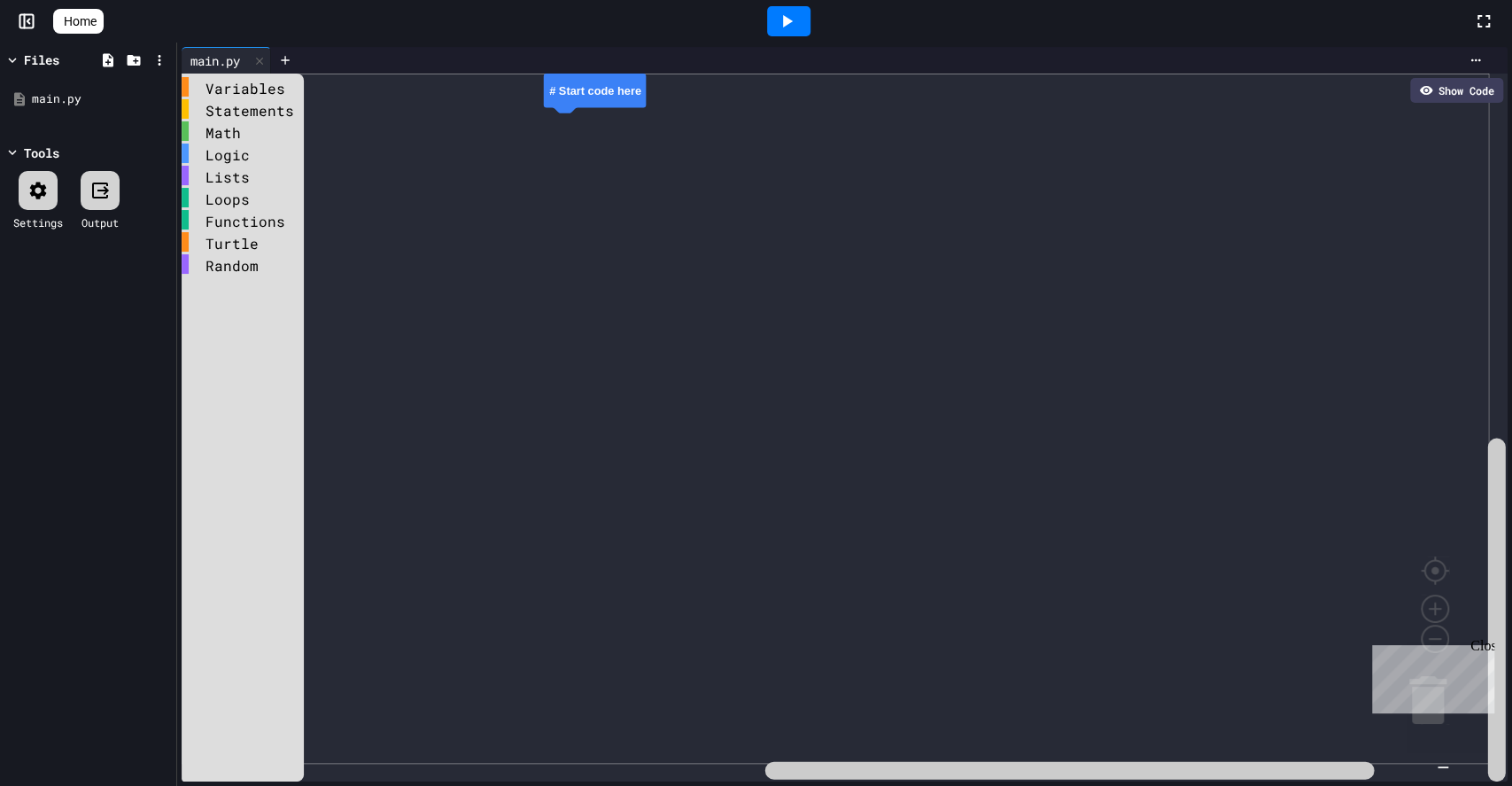
click at [1111, 0] on html "We are updating our servers at 9:30PM EST on 9/19/2025. JuiceMind should contin…" at bounding box center [756, 393] width 1512 height 786
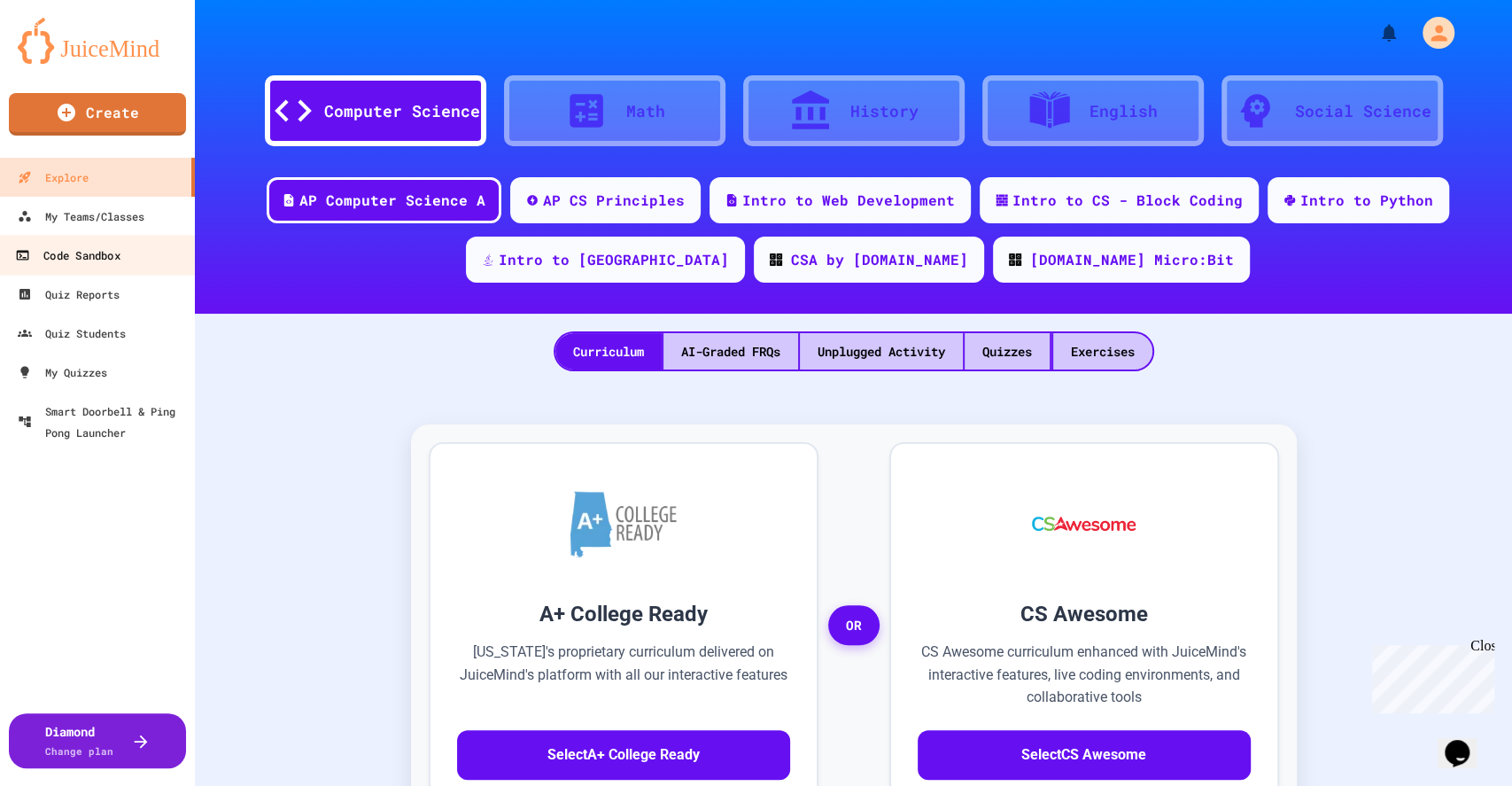
click at [112, 250] on div "Code Sandbox" at bounding box center [67, 255] width 105 height 22
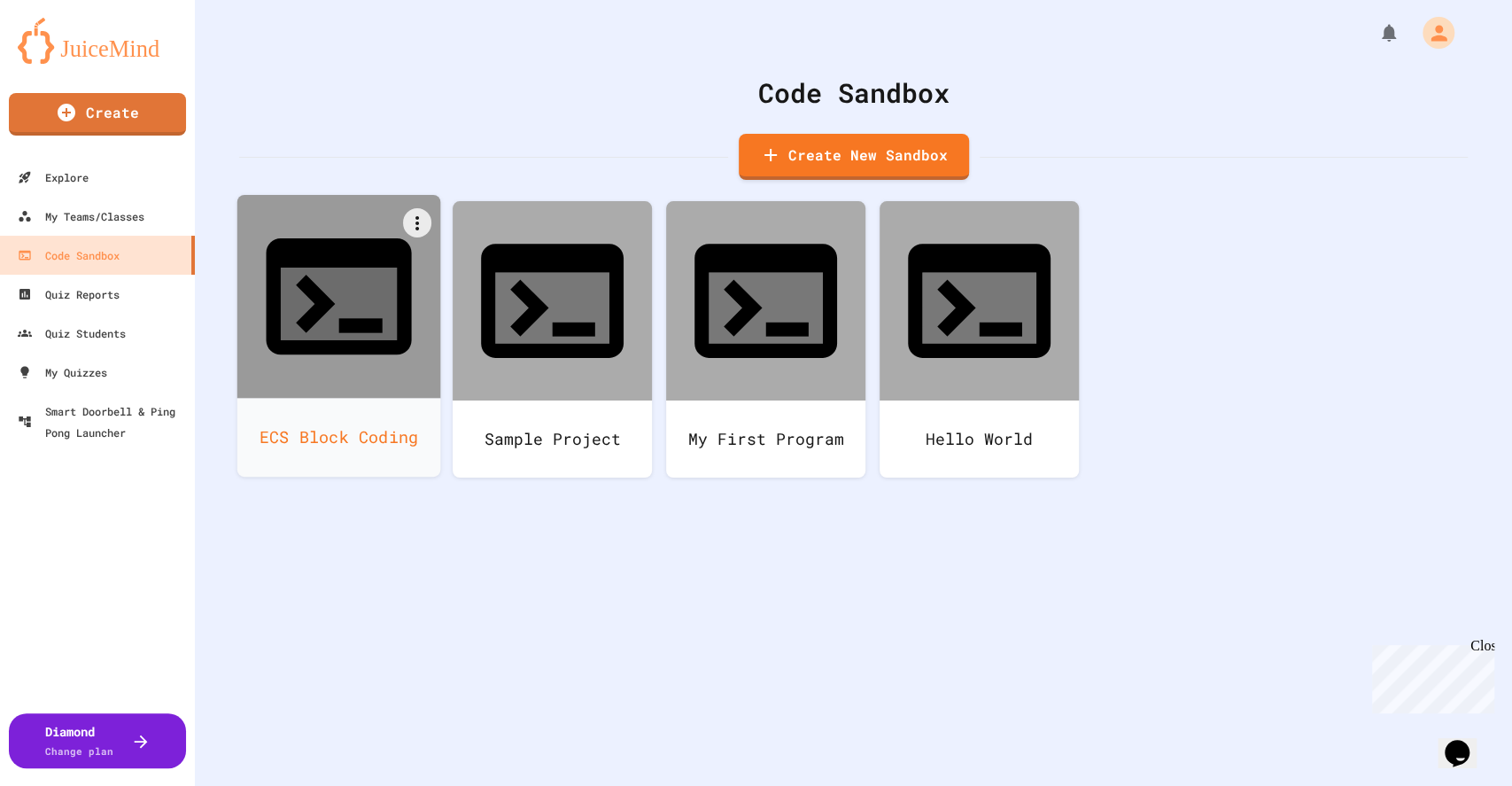
click at [317, 268] on icon at bounding box center [338, 304] width 116 height 73
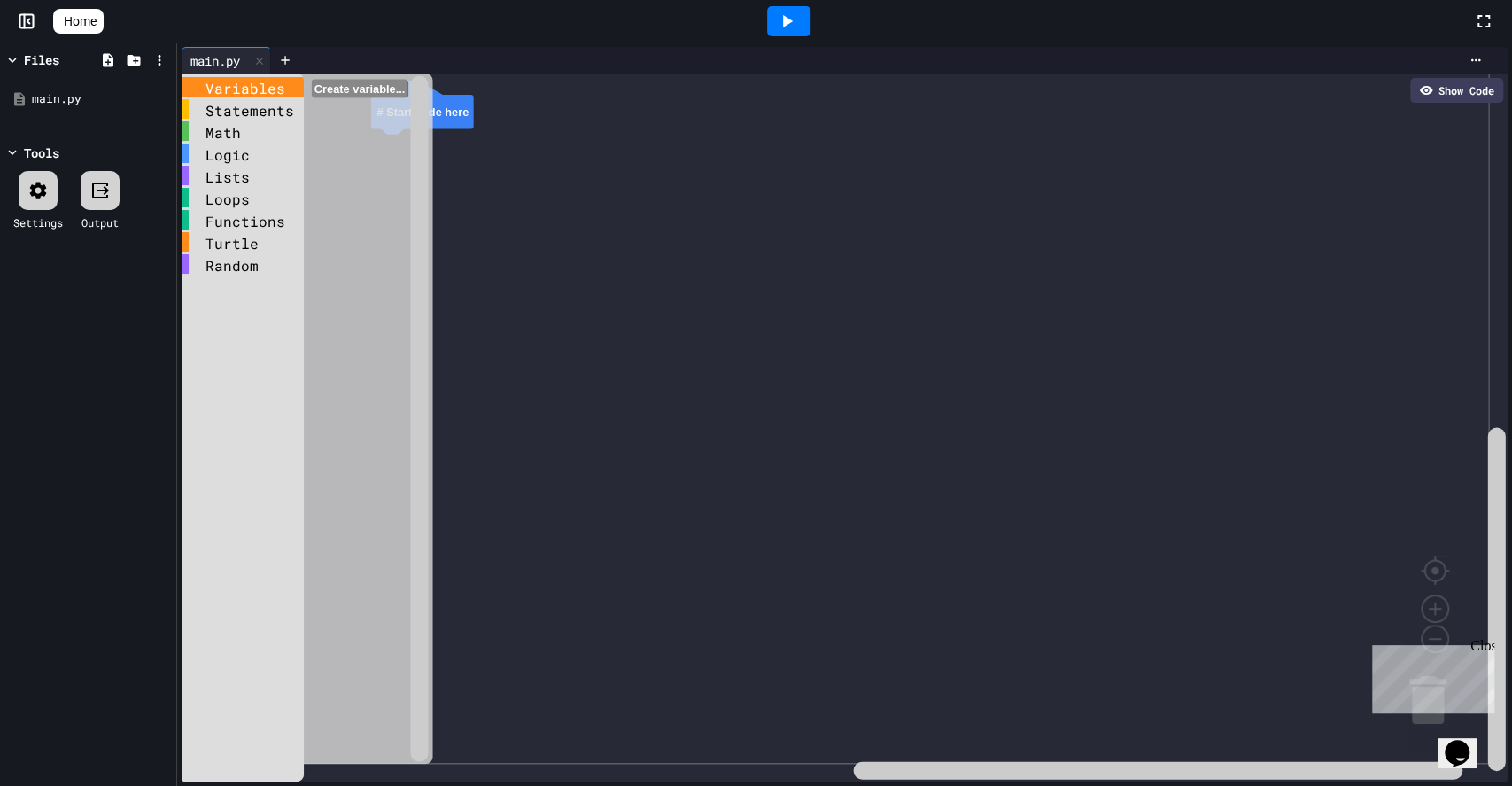
click at [239, 79] on div "Variables" at bounding box center [242, 87] width 122 height 19
click at [241, 109] on div "Statements" at bounding box center [242, 108] width 122 height 19
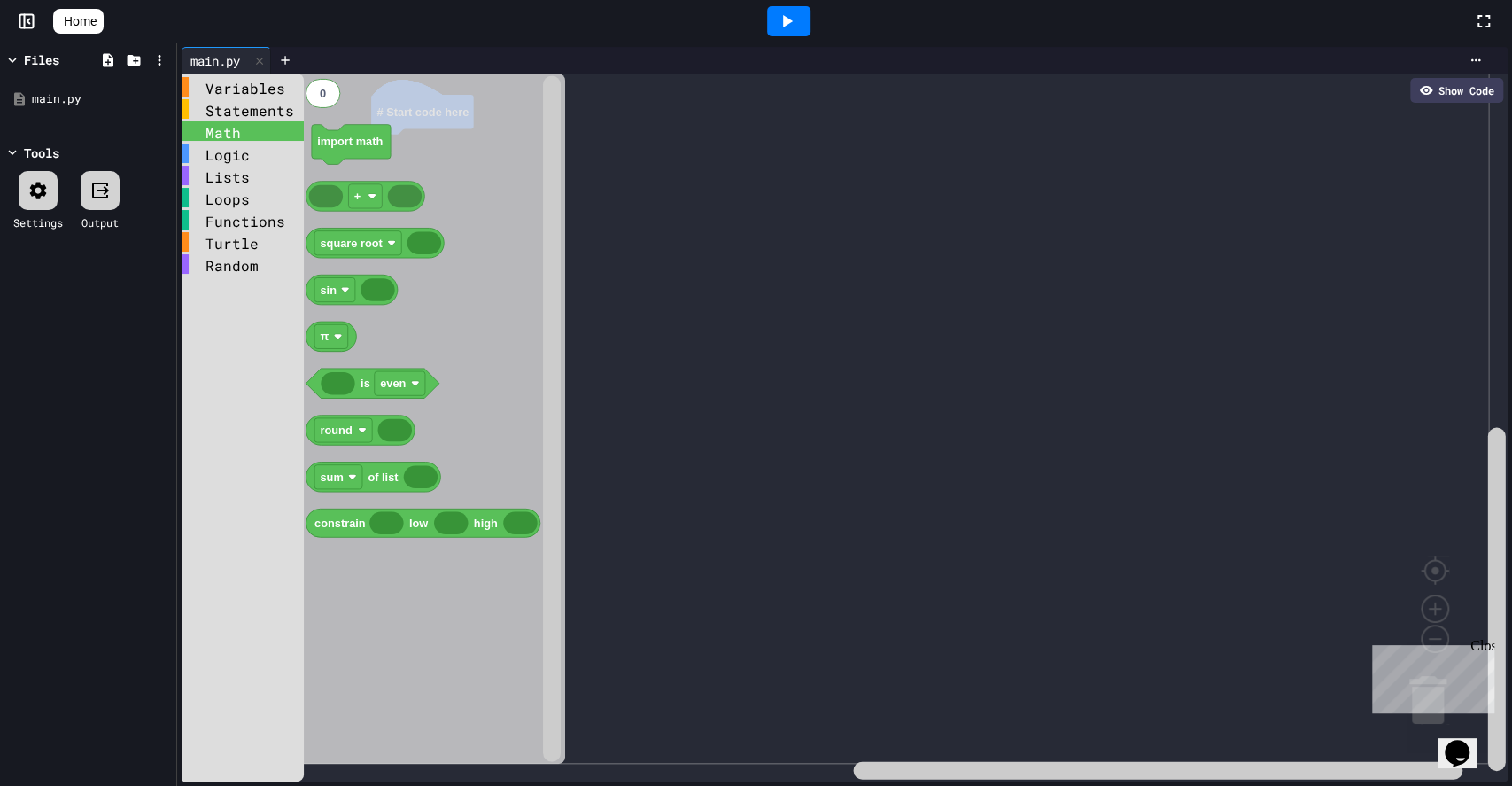
click at [234, 133] on div "Math" at bounding box center [242, 130] width 122 height 19
click at [227, 156] on div "Logic" at bounding box center [242, 153] width 122 height 19
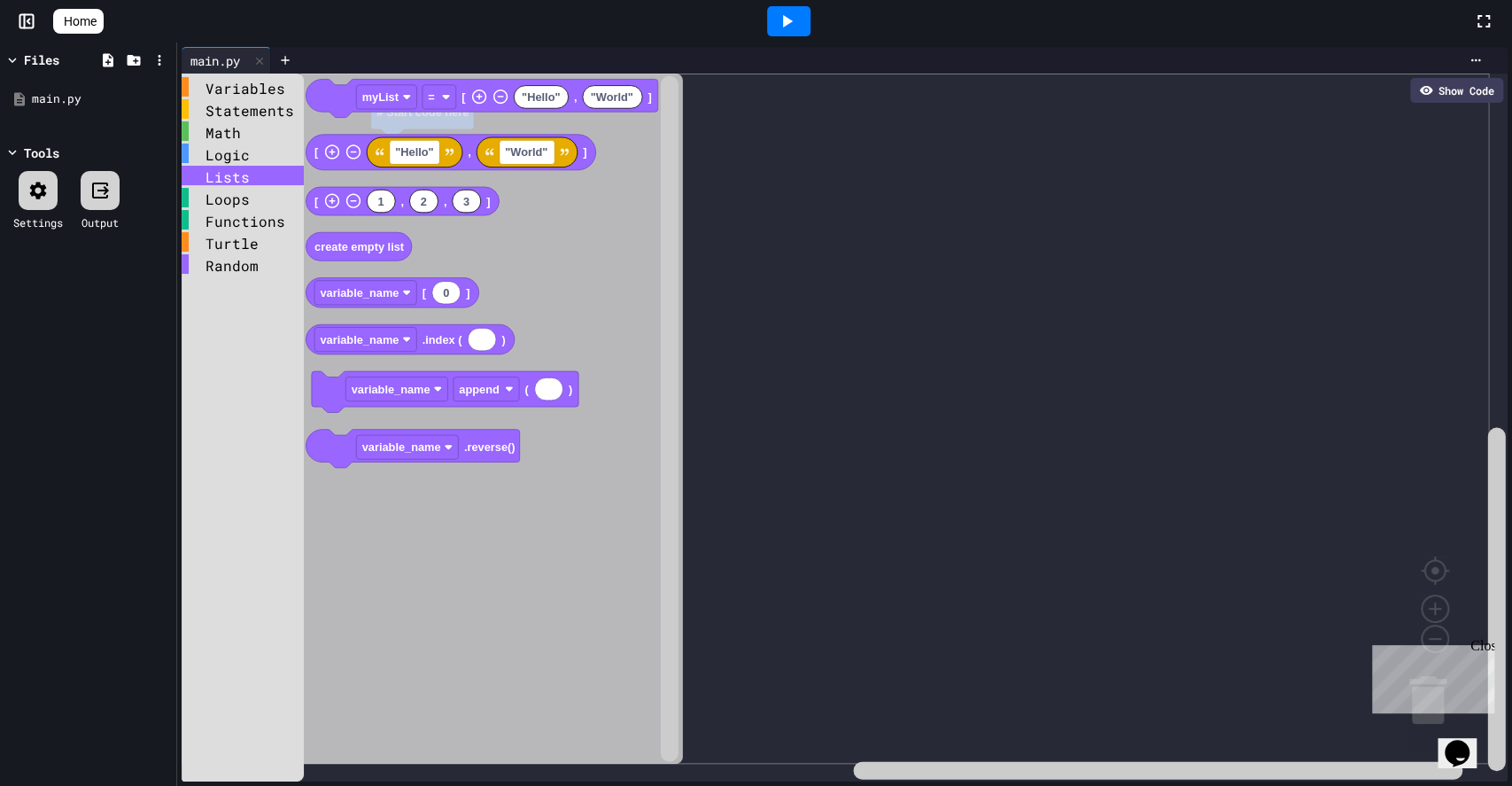
click at [225, 179] on div "Lists" at bounding box center [242, 175] width 122 height 19
click at [225, 198] on div "Loops" at bounding box center [242, 197] width 122 height 19
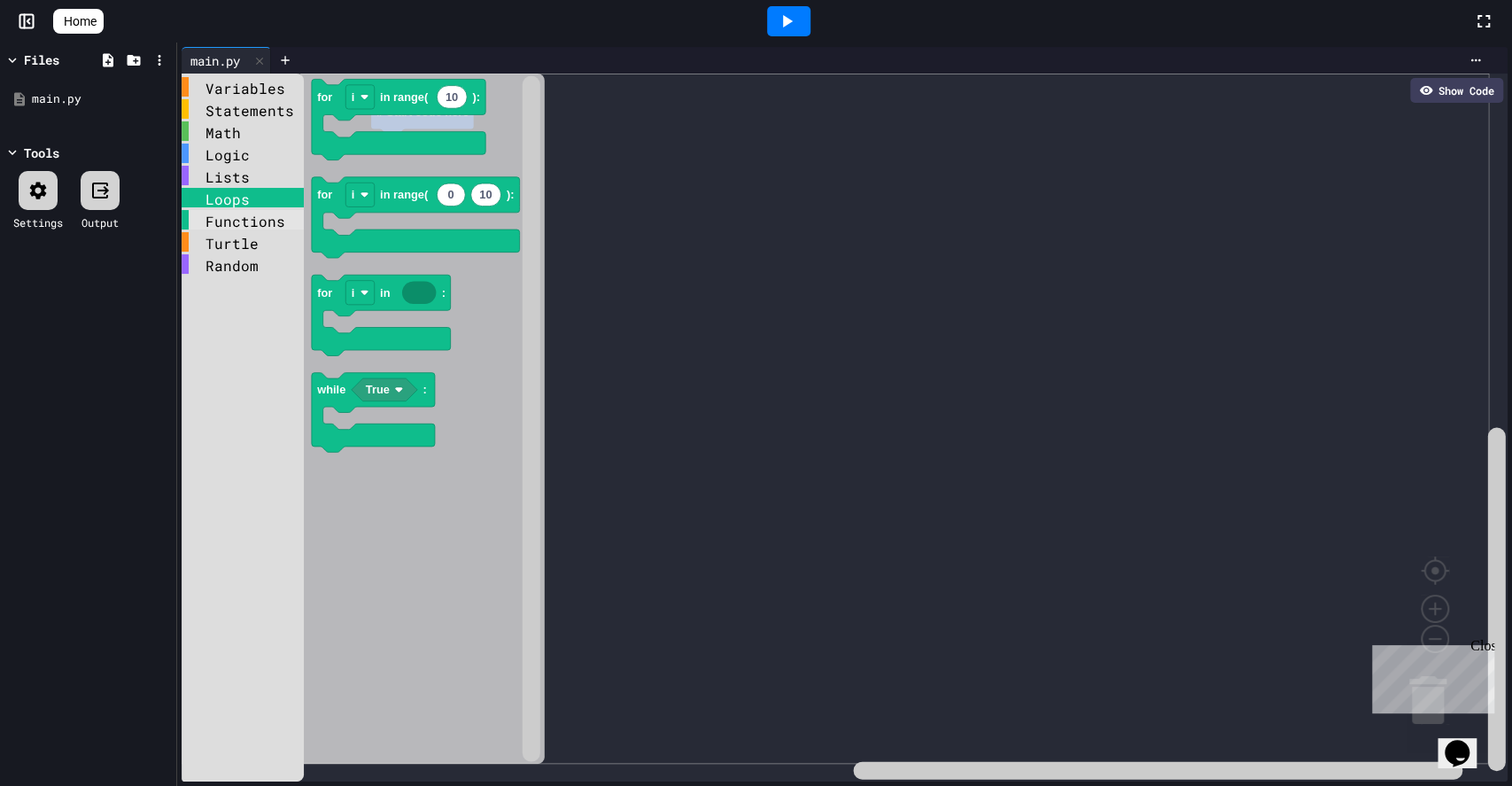
click at [227, 220] on div "Functions" at bounding box center [242, 219] width 122 height 19
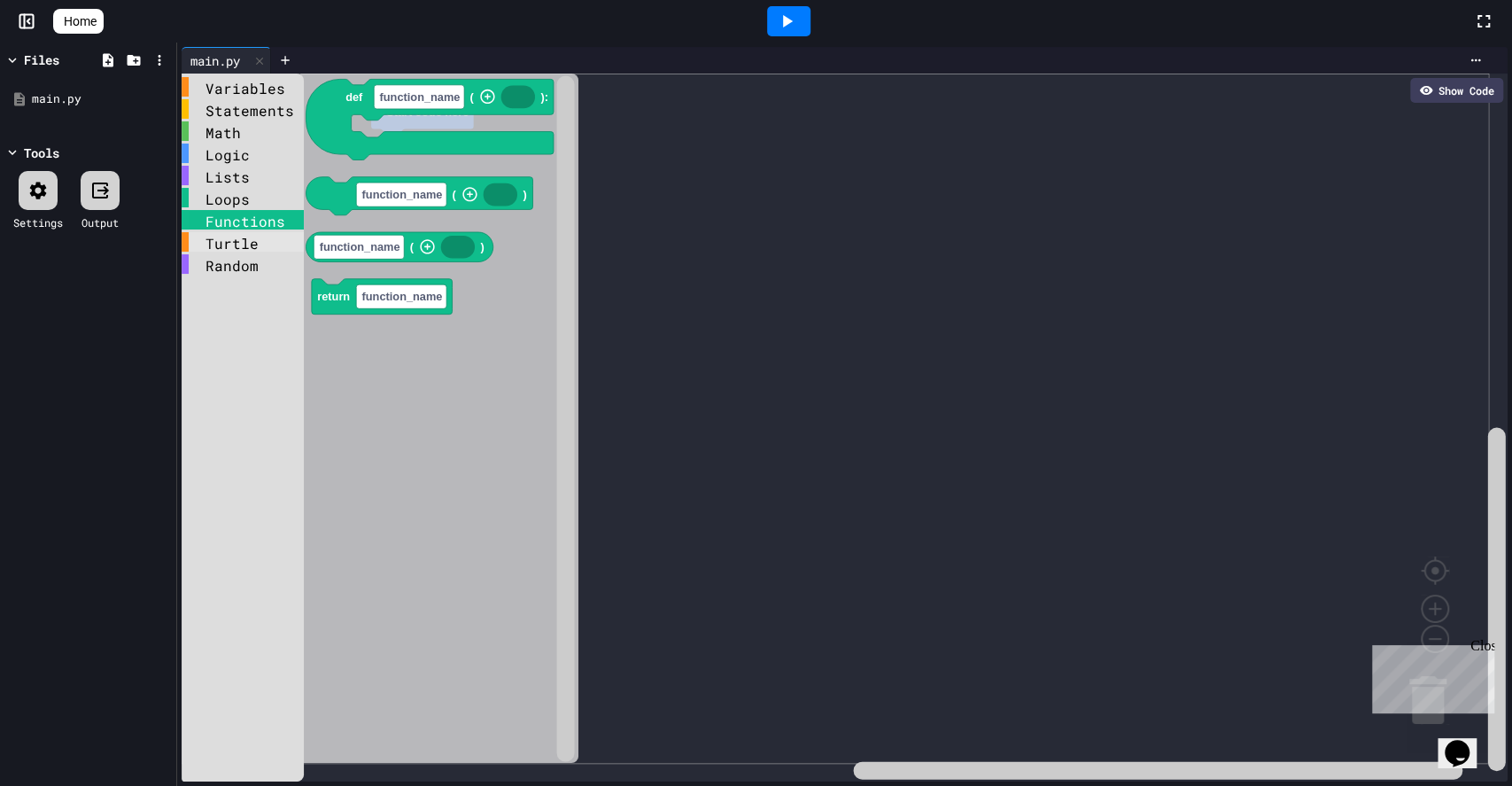
click at [228, 240] on div "Turtle" at bounding box center [242, 241] width 122 height 19
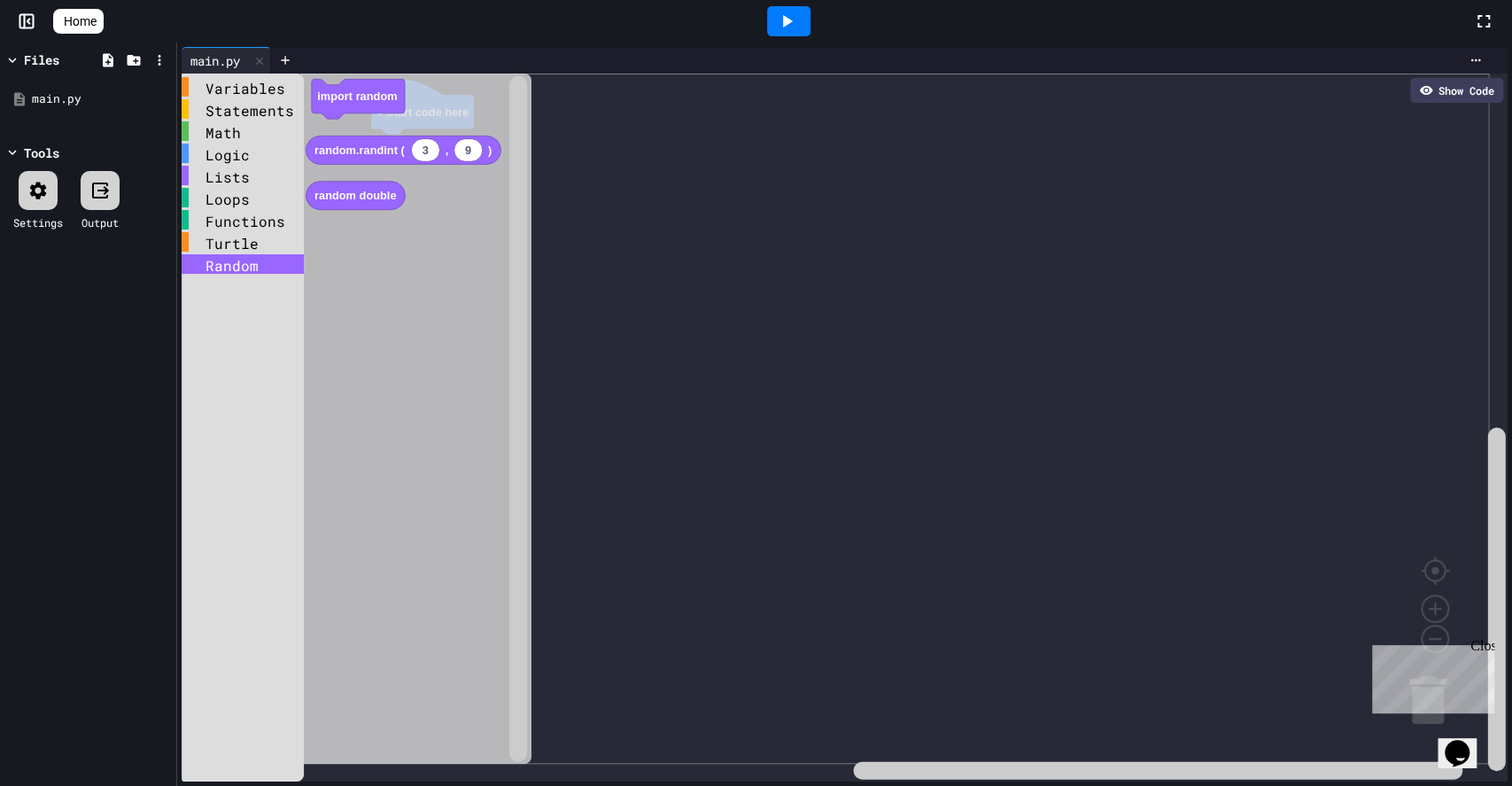
click at [229, 262] on div "Random" at bounding box center [242, 263] width 122 height 19
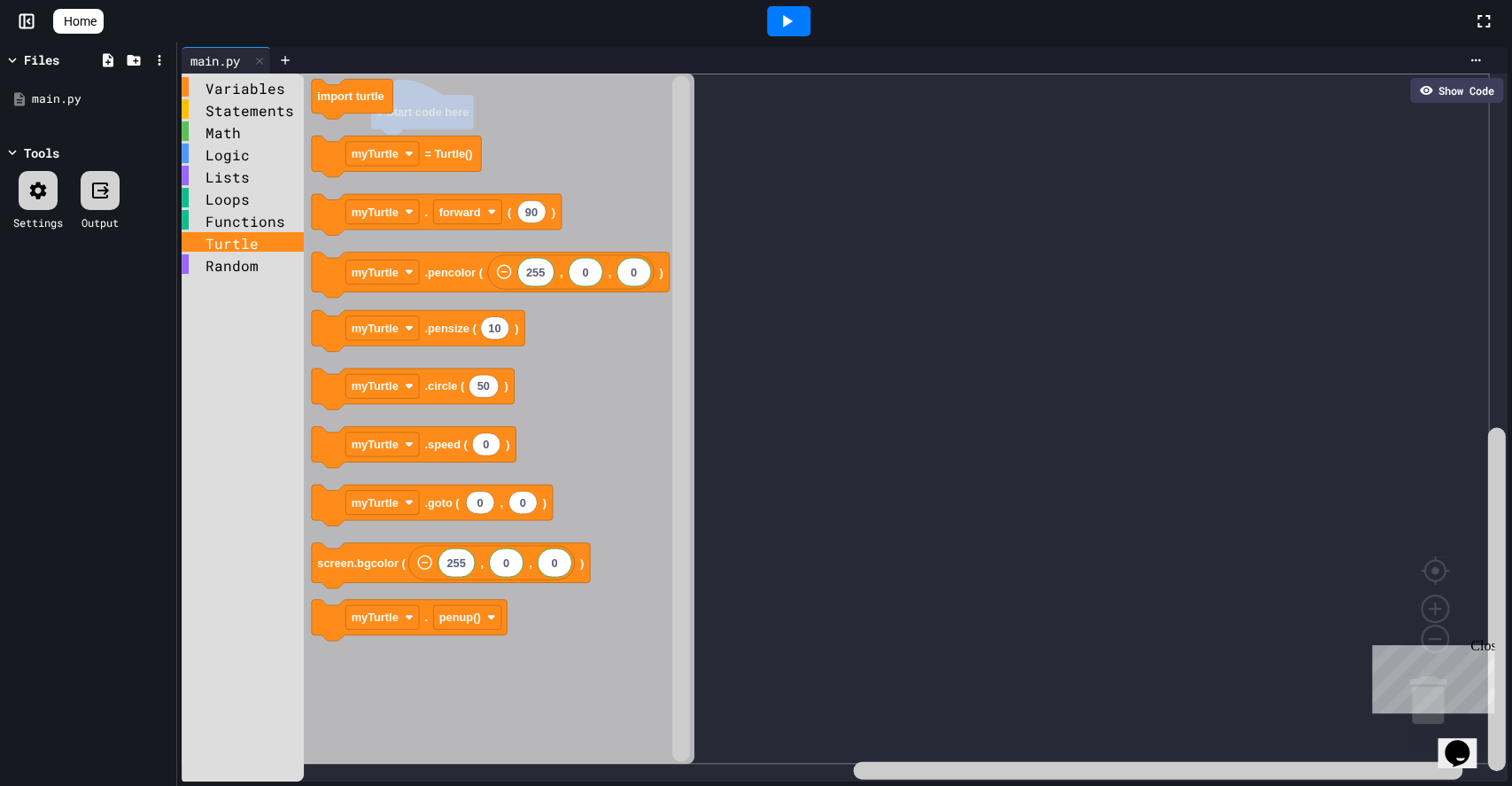
click at [234, 242] on div "Turtle" at bounding box center [242, 241] width 122 height 19
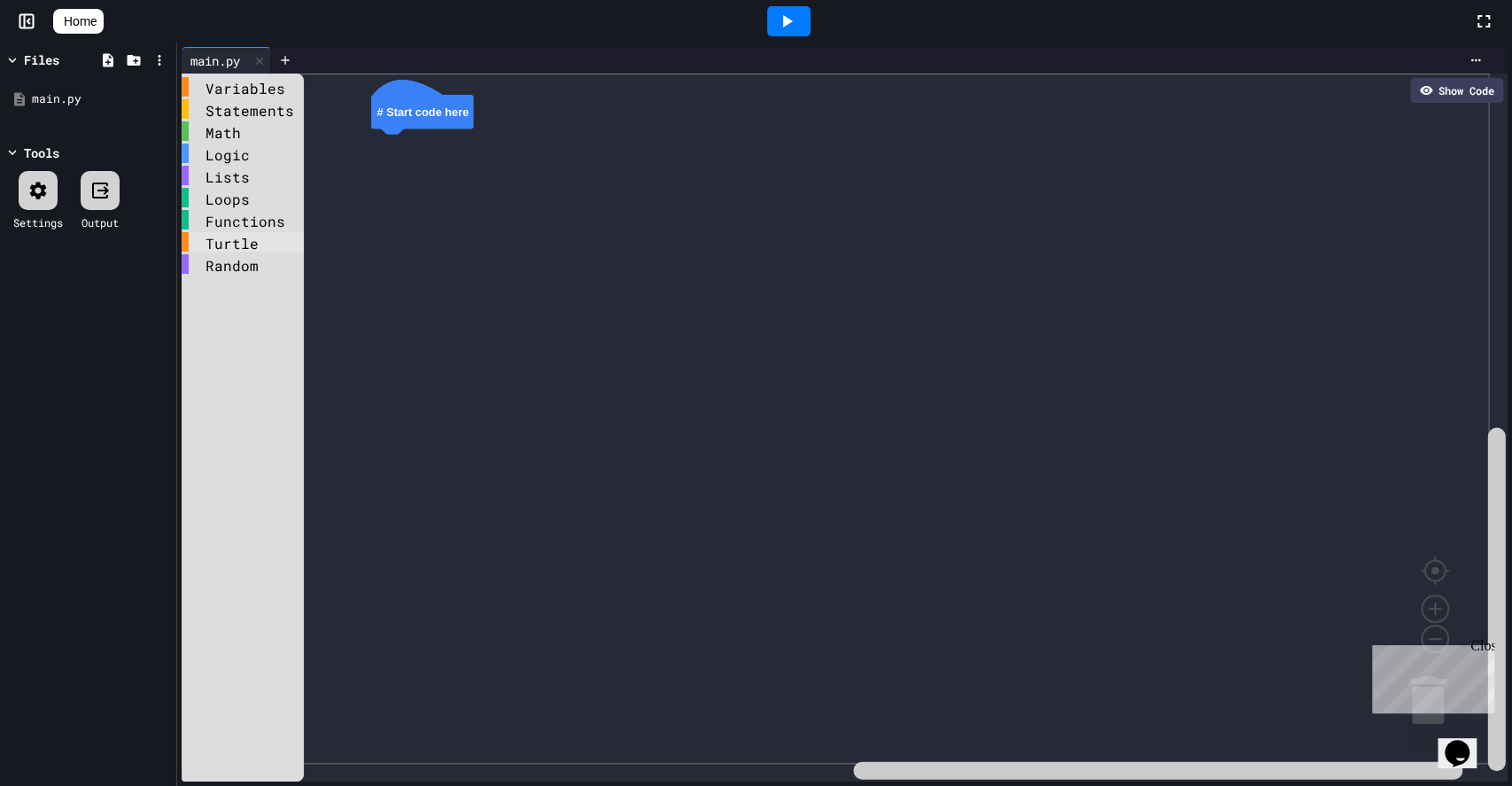
click at [234, 242] on div "Turtle" at bounding box center [242, 241] width 122 height 19
click at [241, 86] on div "Variables" at bounding box center [242, 87] width 122 height 19
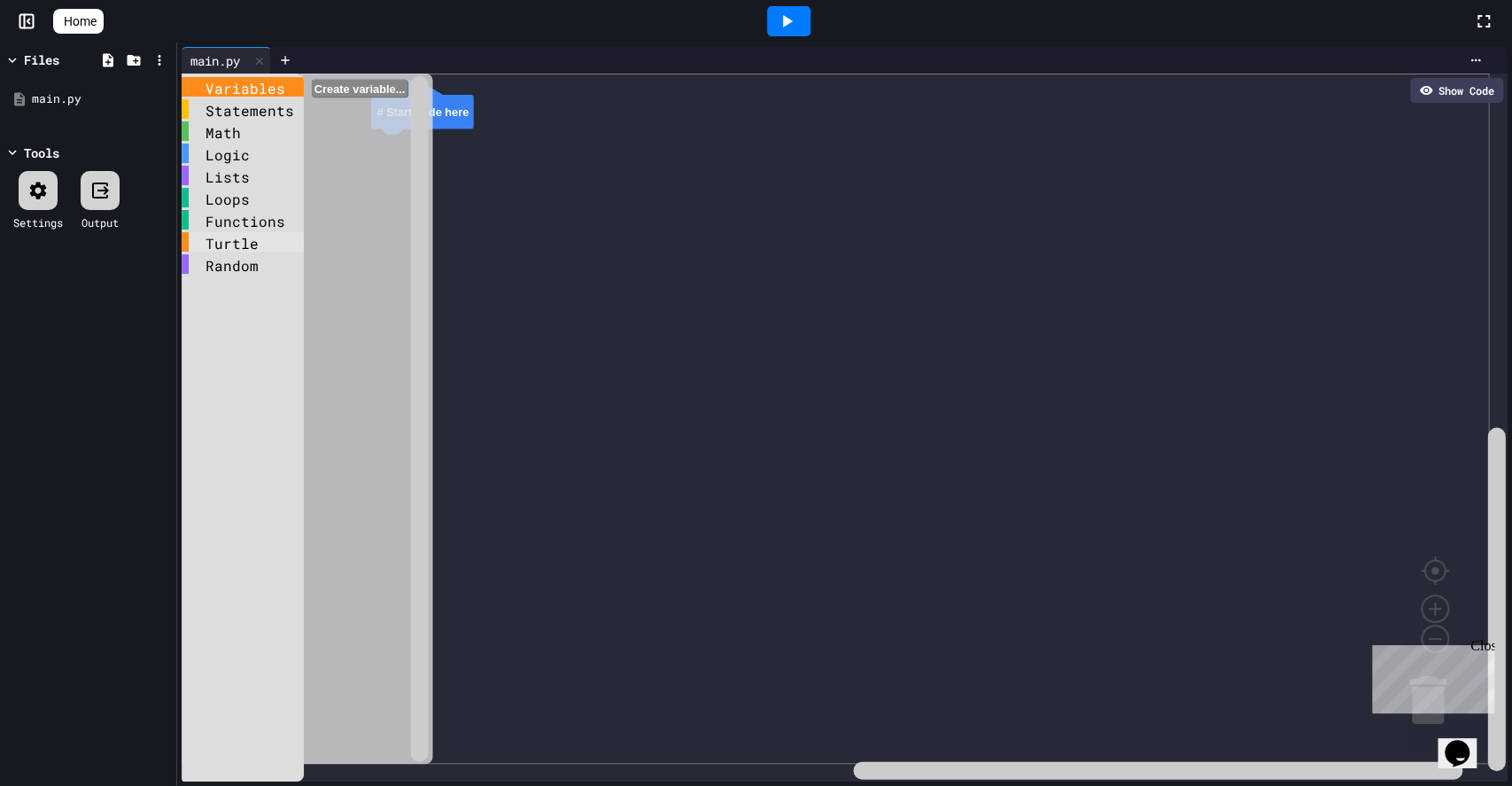
click at [225, 249] on div "Turtle" at bounding box center [242, 241] width 122 height 19
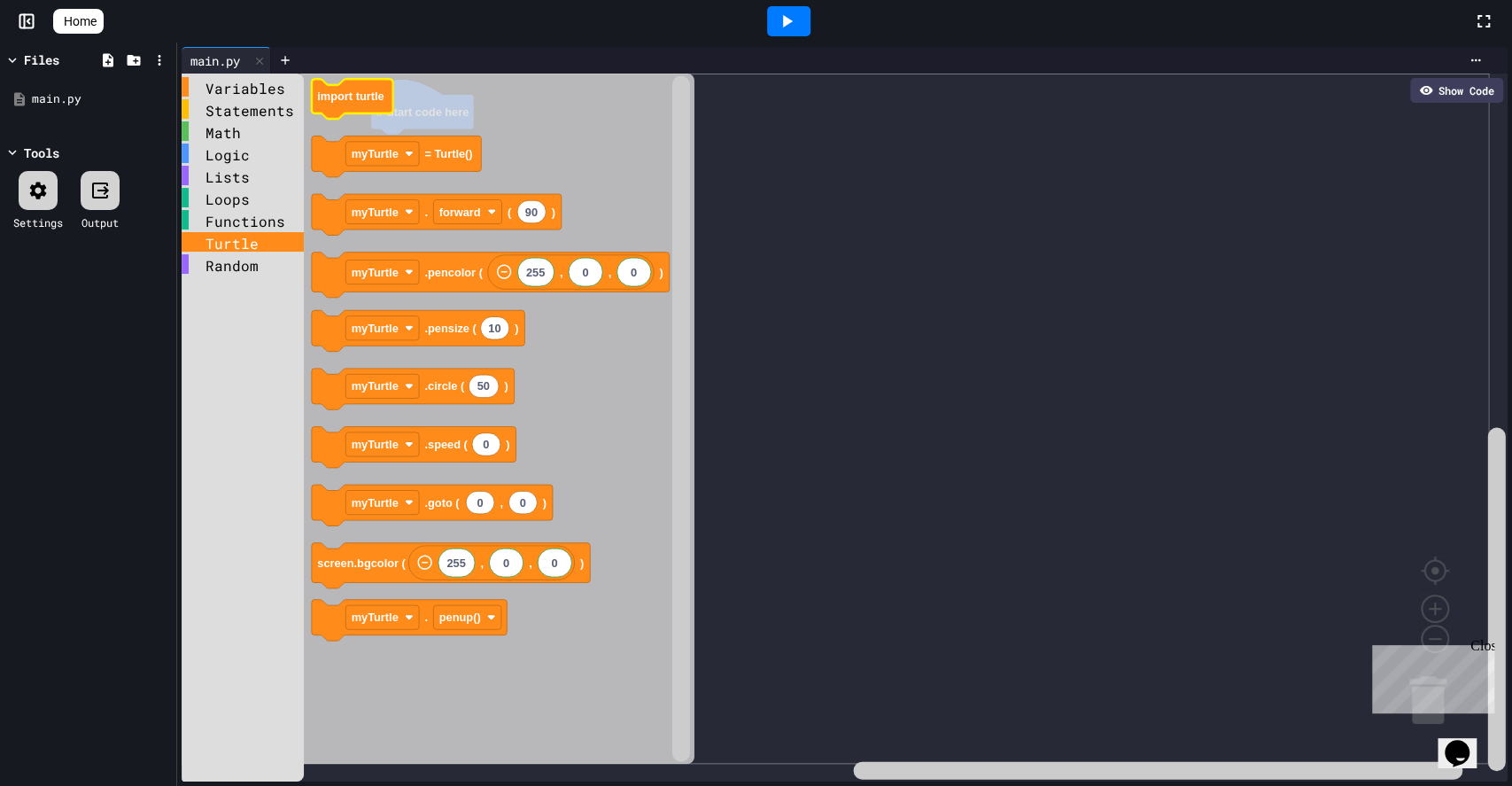
click at [346, 113] on rect "Blockly Workspace" at bounding box center [352, 99] width 81 height 40
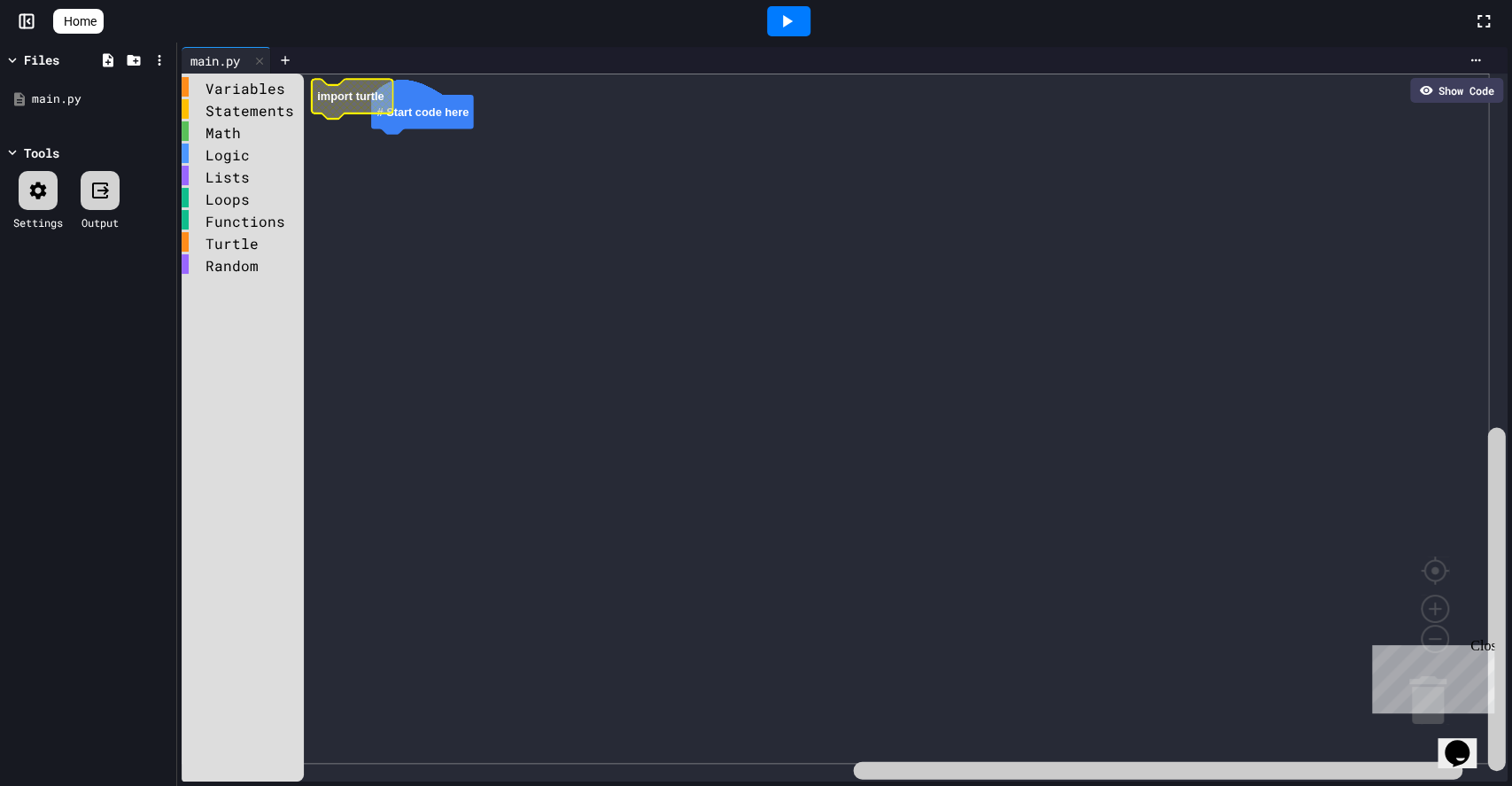
click at [345, 109] on icon "Blockly Workspace" at bounding box center [352, 99] width 81 height 40
click at [342, 93] on g "# Start code here import turtle" at bounding box center [843, 419] width 1324 height 690
click at [235, 236] on div "Turtle" at bounding box center [242, 241] width 122 height 19
